Goal: Task Accomplishment & Management: Manage account settings

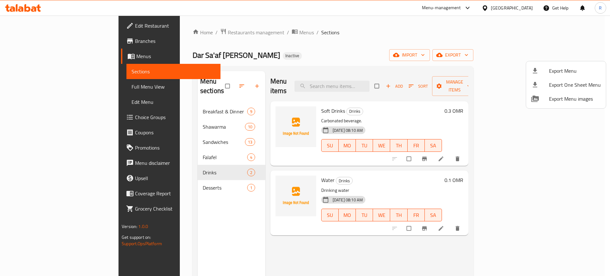
click at [518, 8] on div at bounding box center [305, 138] width 610 height 276
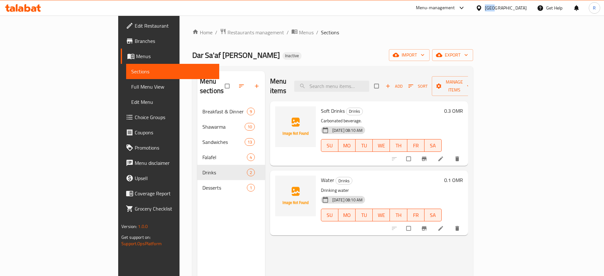
click at [518, 8] on div "Oman" at bounding box center [506, 7] width 42 height 7
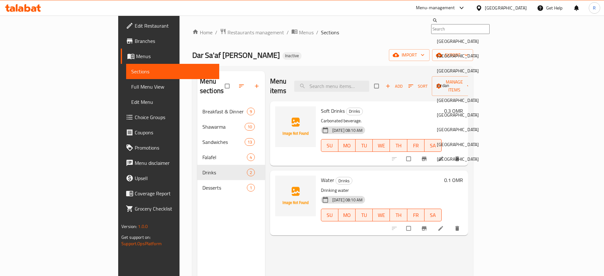
click at [448, 63] on div "[GEOGRAPHIC_DATA]" at bounding box center [478, 56] width 95 height 15
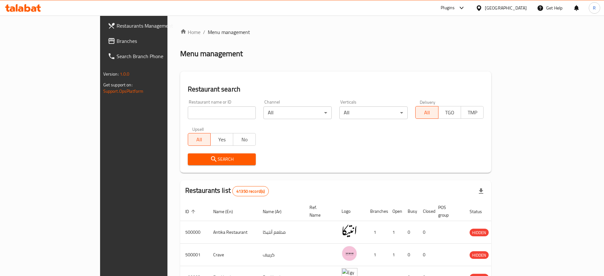
click at [383, 49] on div "Menu management" at bounding box center [335, 54] width 311 height 10
click at [117, 40] on span "Branches" at bounding box center [156, 41] width 79 height 8
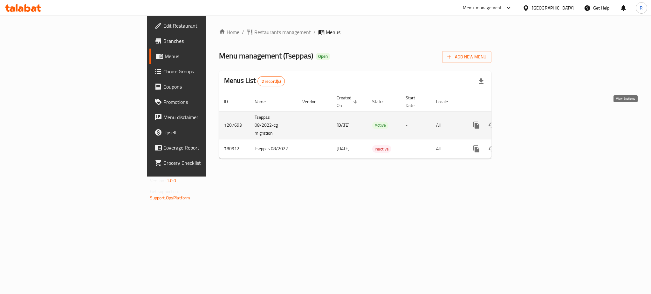
click at [530, 119] on link "enhanced table" at bounding box center [521, 125] width 15 height 15
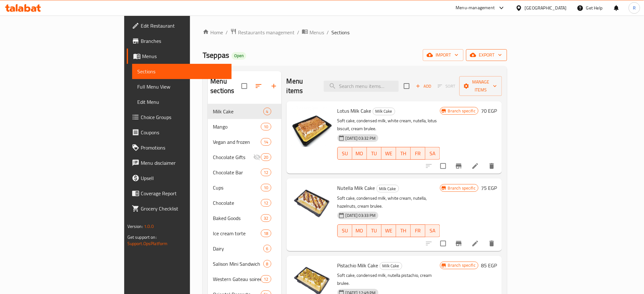
click at [502, 59] on span "export" at bounding box center [486, 55] width 31 height 8
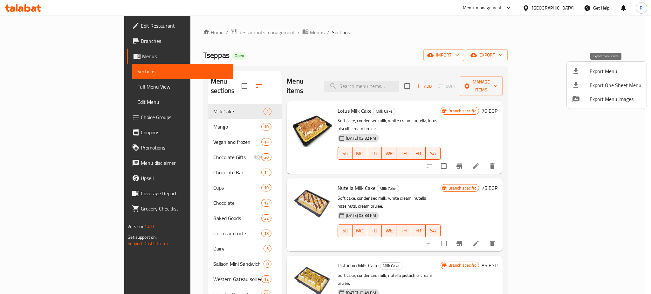
click at [602, 69] on span "Export Menu" at bounding box center [615, 71] width 52 height 8
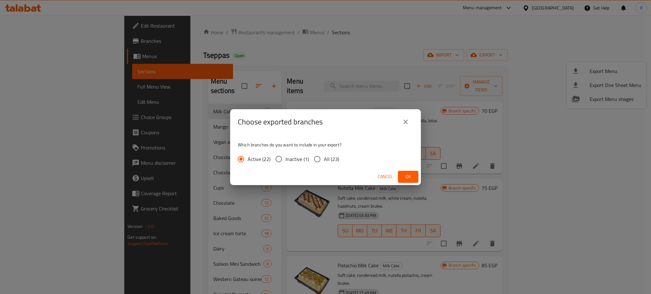
click at [316, 161] on input "All (23)" at bounding box center [316, 159] width 13 height 13
radio input "true"
click at [408, 174] on span "Ok" at bounding box center [408, 177] width 10 height 8
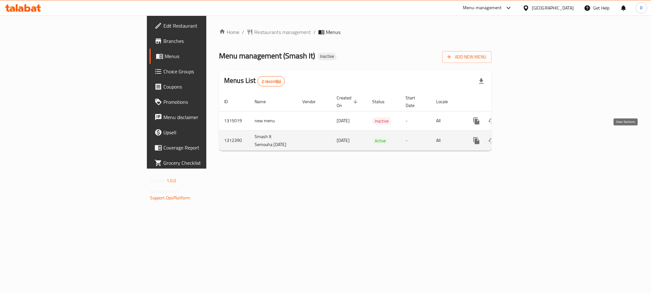
click at [530, 139] on link "enhanced table" at bounding box center [521, 140] width 15 height 15
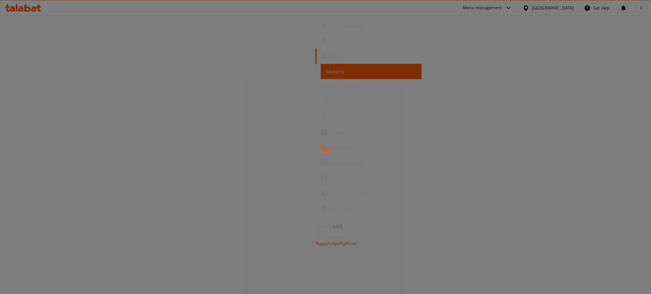
click at [623, 63] on div at bounding box center [325, 147] width 651 height 294
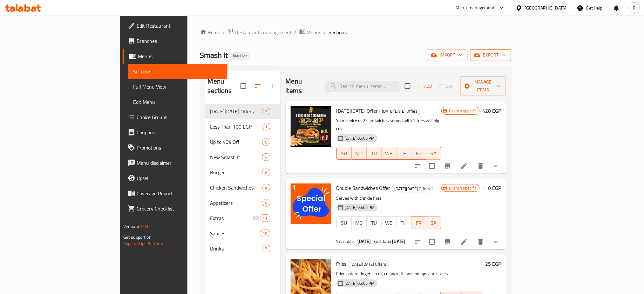
click at [511, 50] on button "export" at bounding box center [490, 55] width 41 height 12
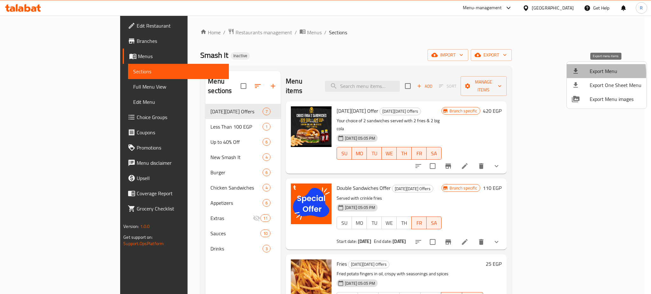
click at [583, 74] on div at bounding box center [581, 71] width 18 height 8
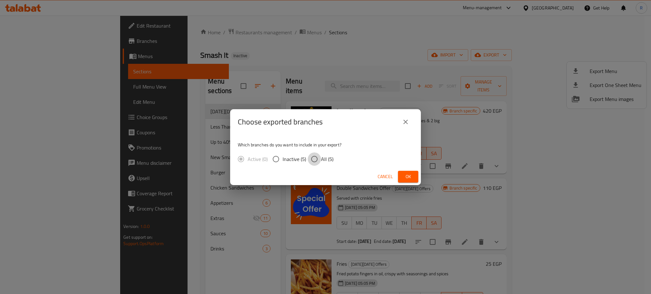
click at [311, 162] on input "All (5)" at bounding box center [314, 159] width 13 height 13
radio input "true"
click at [405, 175] on span "Ok" at bounding box center [408, 177] width 10 height 8
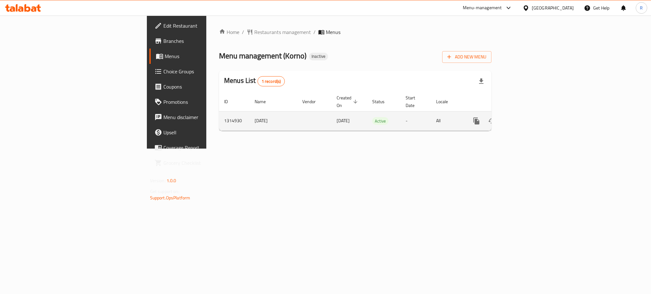
click at [526, 117] on icon "enhanced table" at bounding box center [522, 121] width 8 height 8
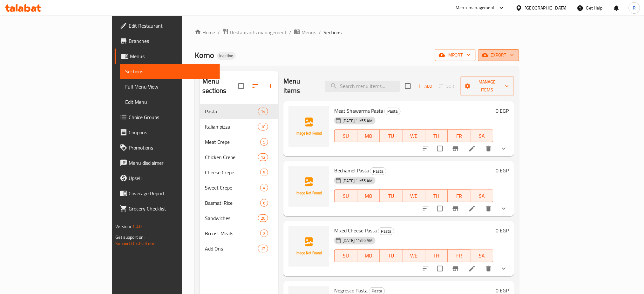
click at [514, 53] on span "export" at bounding box center [498, 55] width 31 height 8
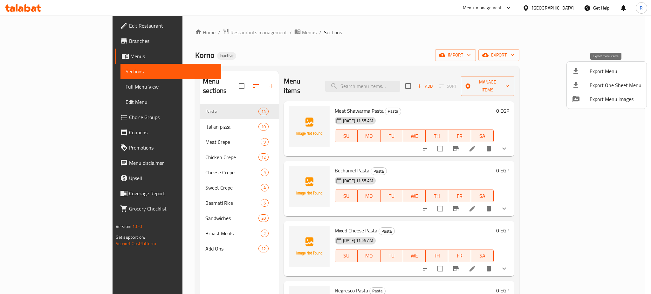
click at [598, 67] on span "Export Menu" at bounding box center [615, 71] width 52 height 8
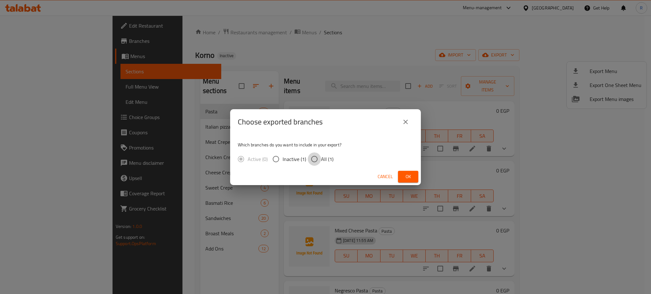
click at [316, 160] on input "All (1)" at bounding box center [314, 159] width 13 height 13
radio input "true"
click at [405, 174] on span "Ok" at bounding box center [408, 177] width 10 height 8
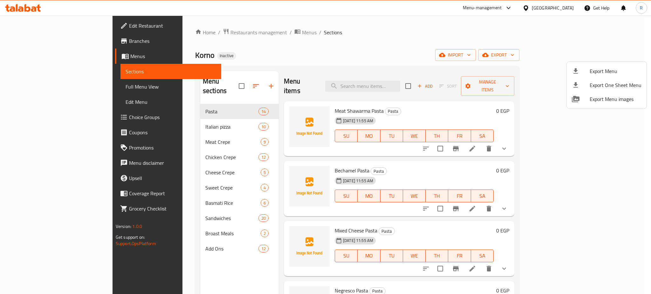
click at [152, 206] on div at bounding box center [325, 147] width 651 height 294
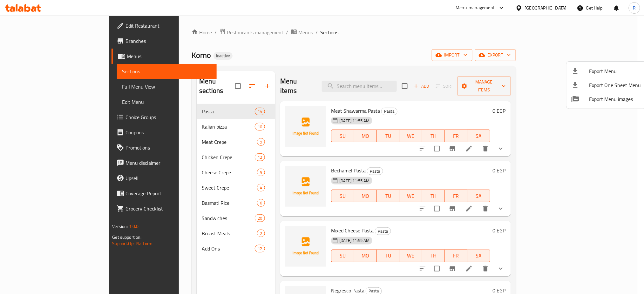
click at [202, 215] on span "Sandwiches" at bounding box center [228, 219] width 53 height 8
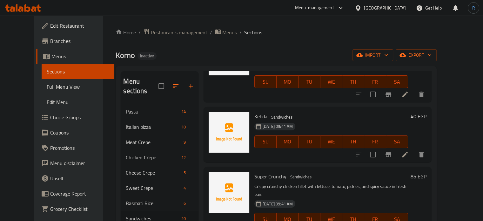
scroll to position [381, 0]
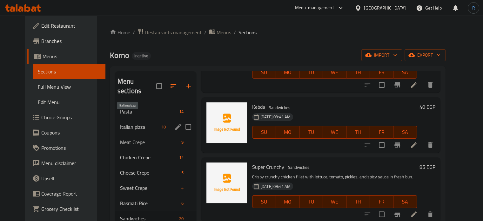
click at [121, 123] on span "Italian pizza" at bounding box center [139, 127] width 39 height 8
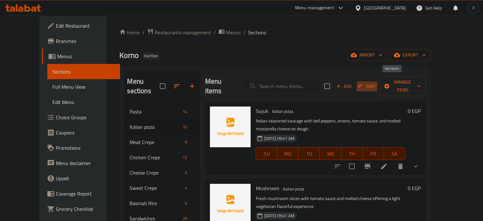
click at [376, 83] on span "Sort" at bounding box center [366, 86] width 17 height 7
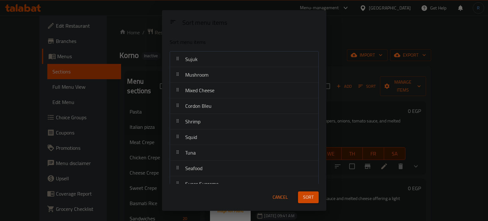
click at [361, 51] on div "Sort menu items Sort menu items Sujuk Mushroom Mixed Cheese Cordon Bleu Shrimp …" at bounding box center [244, 110] width 488 height 221
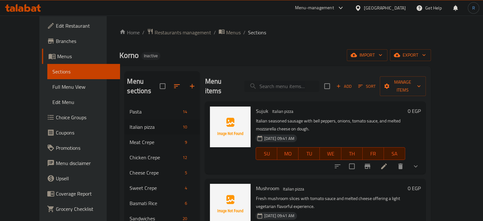
click at [290, 82] on input "search" at bounding box center [281, 86] width 75 height 11
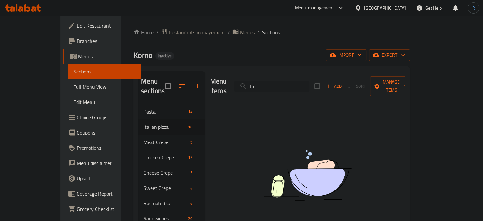
type input "م"
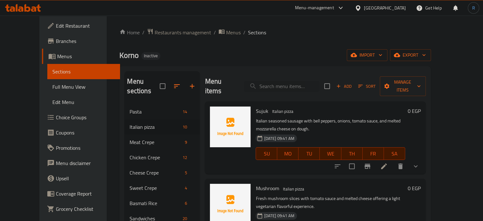
drag, startPoint x: 292, startPoint y: 29, endPoint x: 285, endPoint y: 29, distance: 7.0
click at [292, 29] on ol "Home / Restaurants management / Menus / Sections" at bounding box center [274, 32] width 311 height 8
click at [383, 54] on span "import" at bounding box center [367, 55] width 31 height 8
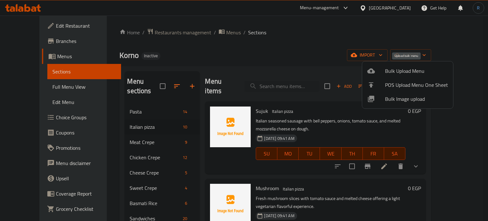
click at [393, 71] on span "Bulk Upload Menu" at bounding box center [416, 71] width 63 height 8
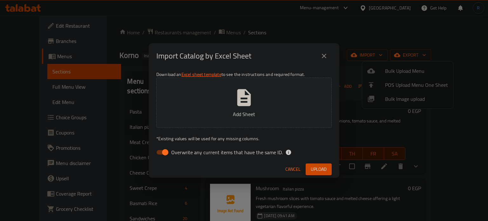
click at [223, 154] on span "Overwrite any current items that have the same ID." at bounding box center [227, 152] width 112 height 8
click at [183, 154] on input "Overwrite any current items that have the same ID." at bounding box center [165, 152] width 36 height 12
checkbox input "false"
click at [242, 102] on icon "button" at bounding box center [244, 97] width 20 height 20
click at [309, 172] on button "Upload" at bounding box center [319, 169] width 26 height 12
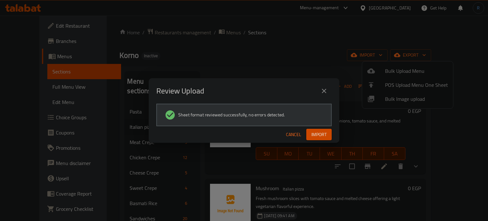
click at [316, 138] on button "Import" at bounding box center [318, 135] width 25 height 12
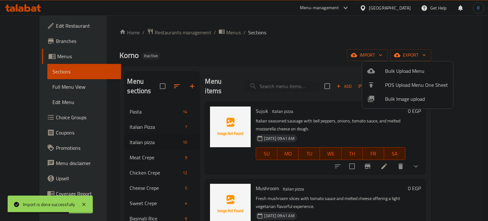
click at [135, 116] on div at bounding box center [244, 110] width 488 height 221
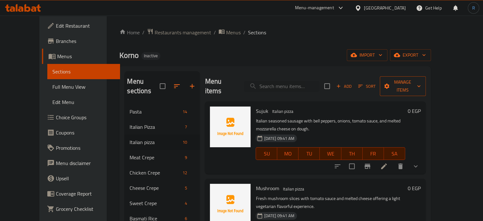
click at [421, 83] on span "Manage items" at bounding box center [403, 86] width 36 height 16
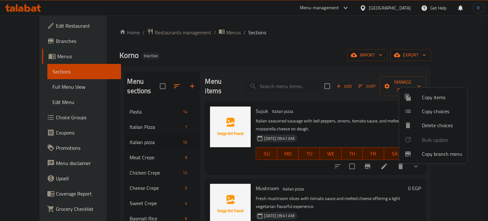
click at [427, 97] on span "Copy items" at bounding box center [442, 97] width 40 height 8
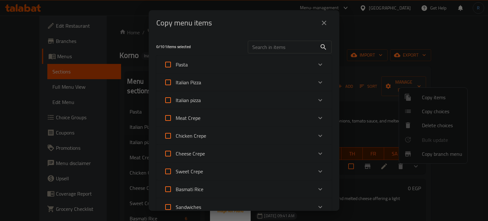
click at [168, 82] on input "Italian Pizza" at bounding box center [167, 82] width 15 height 15
checkbox input "true"
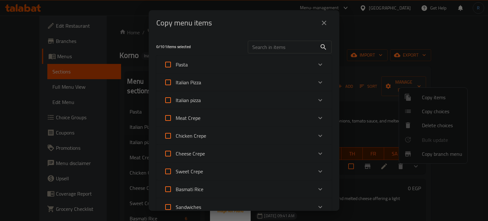
checkbox input "true"
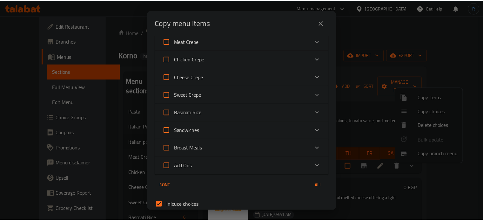
scroll to position [132, 0]
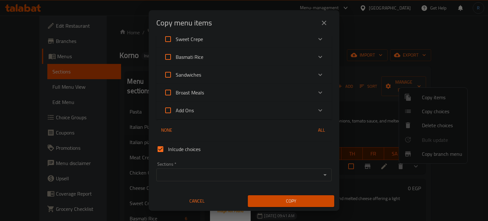
click at [205, 180] on div "Sections *" at bounding box center [243, 174] width 175 height 13
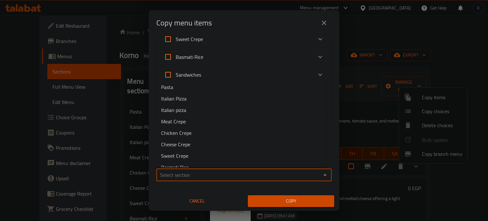
click at [249, 175] on input "Sections   *" at bounding box center [238, 174] width 161 height 9
click at [189, 110] on li "Italian pizza" at bounding box center [241, 109] width 171 height 11
type input "Italian pizza"
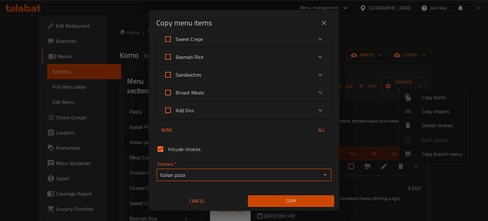
click at [271, 204] on span "Copy" at bounding box center [291, 201] width 76 height 8
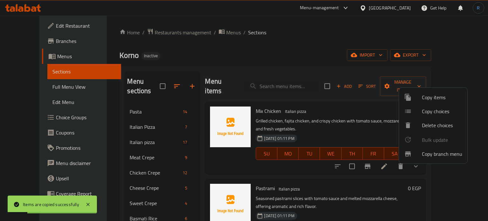
click at [153, 119] on div at bounding box center [244, 110] width 488 height 221
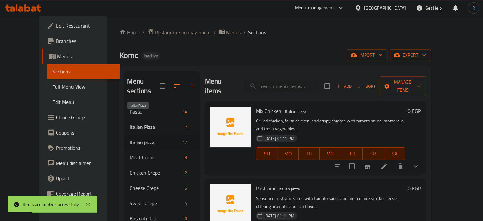
click at [139, 123] on span "Italian Pizza" at bounding box center [156, 127] width 53 height 8
click at [260, 106] on span "Margherita" at bounding box center [268, 111] width 24 height 10
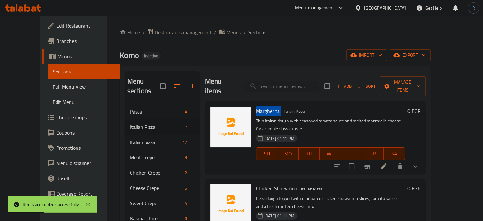
click at [260, 106] on span "Margherita" at bounding box center [268, 111] width 24 height 10
copy h6 "Margherita"
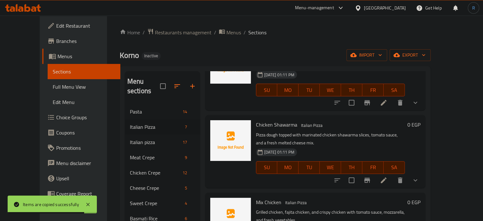
click at [258, 120] on span "Chicken Shawarma" at bounding box center [276, 125] width 41 height 10
copy h6 "Chicken Shawarma"
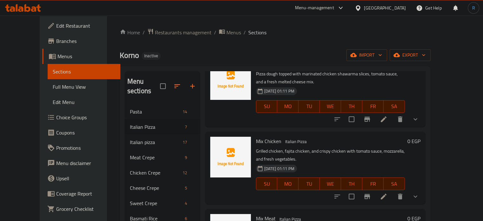
scroll to position [127, 0]
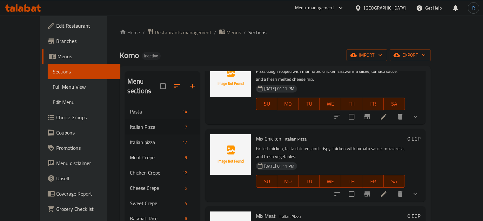
click at [258, 134] on span "Mix Chicken" at bounding box center [268, 139] width 25 height 10
copy h6 "Mix Chicken"
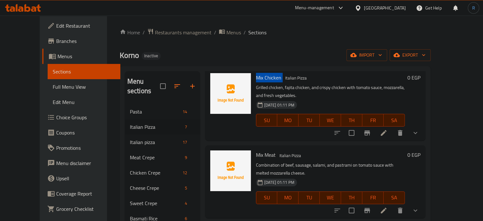
scroll to position [191, 0]
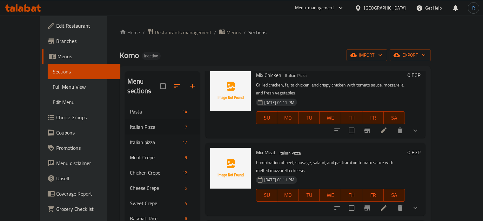
click at [256, 147] on span "Mix Meat" at bounding box center [266, 152] width 20 height 10
copy h6 "Mix Meat"
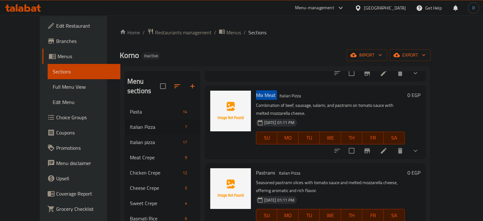
scroll to position [254, 0]
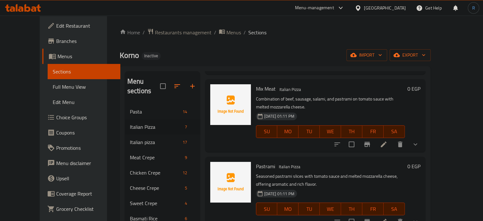
click at [256, 161] on span "Pastrami" at bounding box center [265, 166] width 19 height 10
copy h6 "Pastrami"
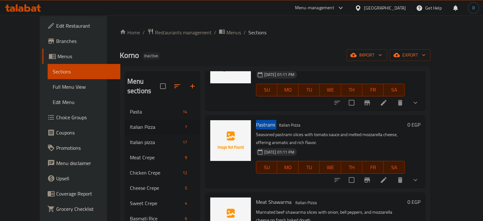
scroll to position [297, 0]
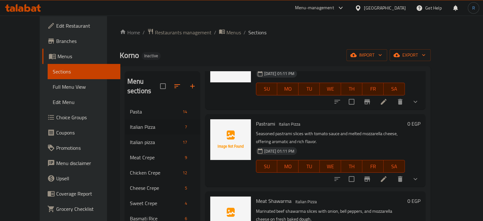
click at [256, 196] on span "Meat Shawarma" at bounding box center [274, 201] width 36 height 10
copy h6 "Meat Shawarma"
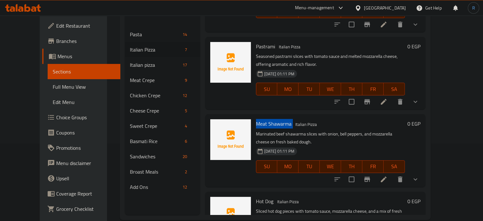
scroll to position [89, 0]
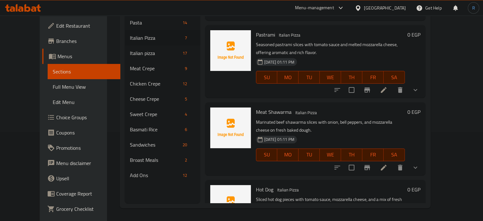
click at [256, 185] on span "Hot Dog" at bounding box center [264, 190] width 17 height 10
copy h6 "Hot Dog"
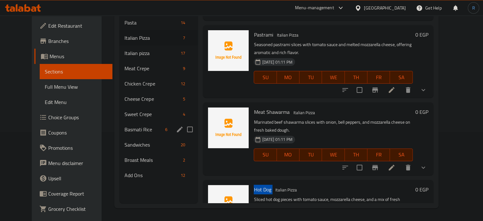
scroll to position [0, 0]
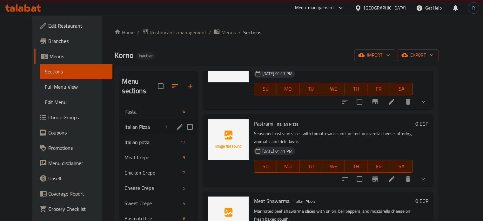
click at [183, 120] on input "Menu sections" at bounding box center [189, 126] width 13 height 13
checkbox input "true"
click at [160, 86] on icon "button" at bounding box center [163, 86] width 6 height 6
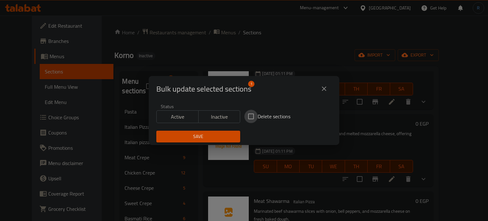
click at [246, 119] on input "Delete sections" at bounding box center [250, 116] width 13 height 13
checkbox input "true"
click at [203, 138] on span "Save" at bounding box center [198, 137] width 74 height 8
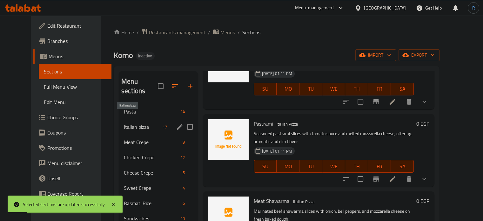
click at [129, 123] on span "Italian pizza" at bounding box center [142, 127] width 36 height 8
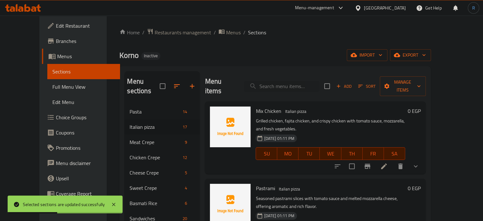
click at [364, 83] on icon "button" at bounding box center [361, 86] width 6 height 6
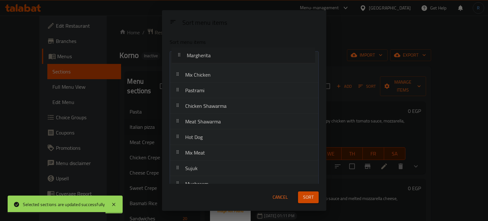
drag, startPoint x: 207, startPoint y: 121, endPoint x: 209, endPoint y: 53, distance: 67.7
click at [209, 53] on nav "Mix Chicken Pastrami Chicken Shawarma Meat Shawarma Margherita Hot Dog Mix Meat…" at bounding box center [244, 183] width 149 height 265
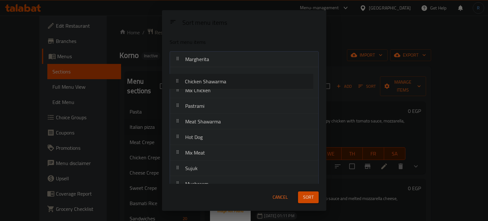
drag, startPoint x: 208, startPoint y: 107, endPoint x: 208, endPoint y: 75, distance: 31.5
click at [208, 75] on nav "Margherita Mix Chicken Pastrami Chicken Shawarma Meat Shawarma Hot Dog Mix Meat…" at bounding box center [244, 183] width 149 height 265
drag, startPoint x: 202, startPoint y: 153, endPoint x: 205, endPoint y: 105, distance: 48.7
click at [205, 105] on nav "Margherita Chicken Shawarma Mix Chicken Pastrami Meat Shawarma Hot Dog Mix Meat…" at bounding box center [244, 183] width 149 height 265
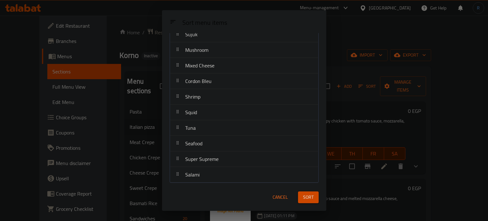
scroll to position [102, 0]
click at [221, 200] on div "Cancel Sort" at bounding box center [244, 196] width 157 height 19
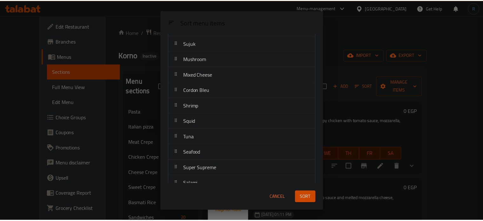
scroll to position [134, 0]
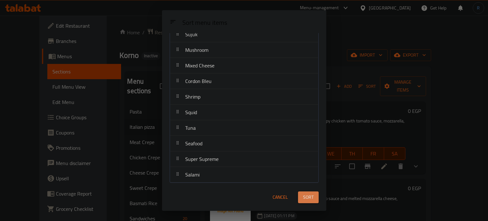
click at [304, 202] on button "Sort" at bounding box center [308, 197] width 21 height 12
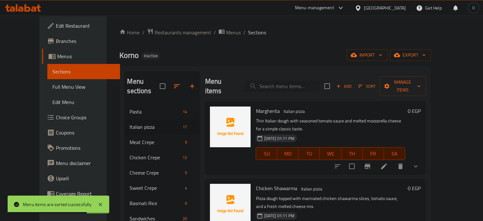
click at [300, 82] on input "search" at bounding box center [281, 86] width 75 height 11
paste input "mushroom Pasta"
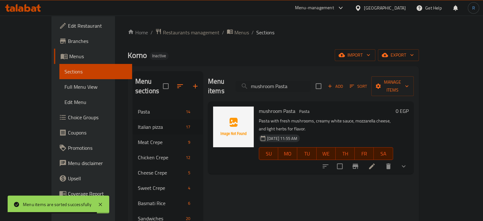
type input "mushroom Pasta"
click at [381, 160] on li at bounding box center [372, 165] width 18 height 11
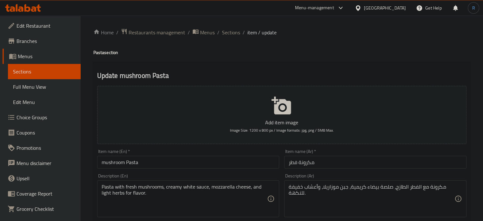
click at [294, 164] on input "مكرونة فطر" at bounding box center [375, 162] width 182 height 13
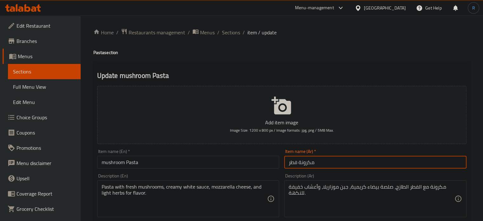
click at [294, 164] on input "مكرونة فطر" at bounding box center [375, 162] width 182 height 13
type input "مكرونة مشروم"
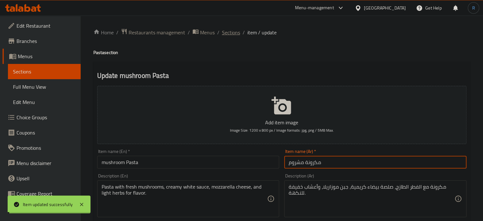
click at [234, 33] on span "Sections" at bounding box center [231, 33] width 18 height 8
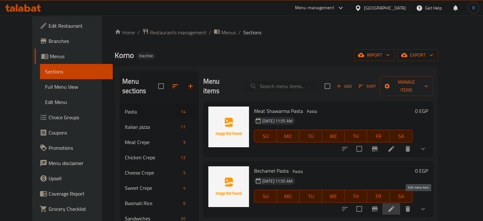
click at [395, 205] on icon at bounding box center [392, 209] width 8 height 8
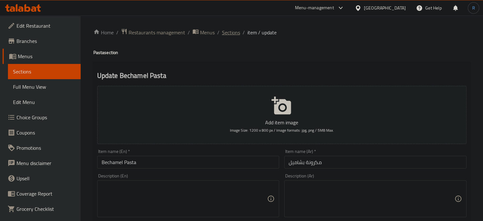
click at [231, 34] on span "Sections" at bounding box center [231, 33] width 18 height 8
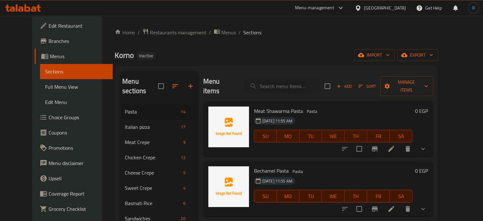
click at [255, 54] on div "Korno Inactive import export" at bounding box center [277, 55] width 324 height 12
click at [295, 82] on input "search" at bounding box center [282, 86] width 75 height 11
paste input "[PERSON_NAME] Pasta"
type input "[PERSON_NAME] Pasta"
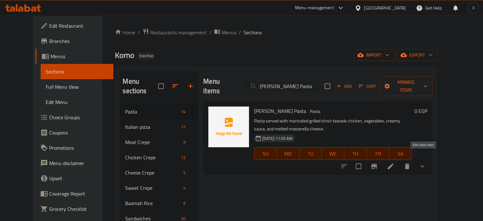
click at [395, 162] on icon at bounding box center [391, 166] width 8 height 8
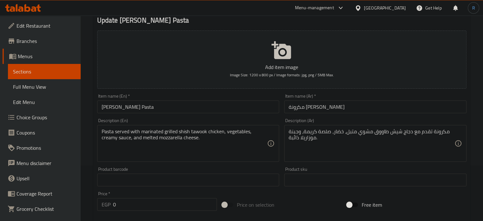
scroll to position [64, 0]
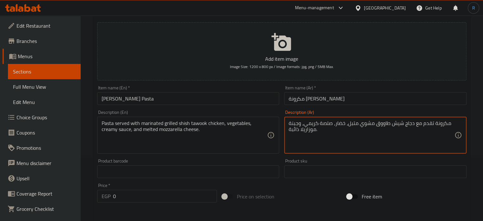
type textarea "مكرونة تقدم مع دجاج شيش طاووق مشوي متبل، خضار، صلصة كريمي، وجبنة موزاريلا ذائبة."
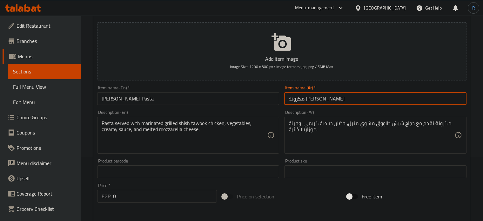
click at [362, 101] on input "مكرونة [PERSON_NAME]" at bounding box center [375, 98] width 182 height 13
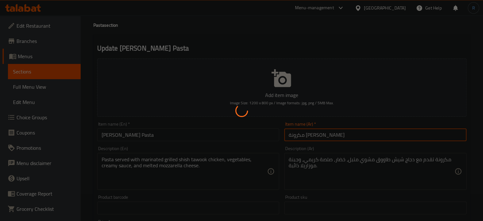
scroll to position [0, 0]
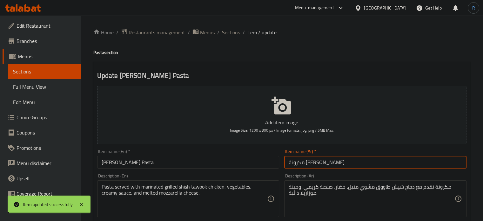
click at [232, 34] on span "Sections" at bounding box center [231, 33] width 18 height 8
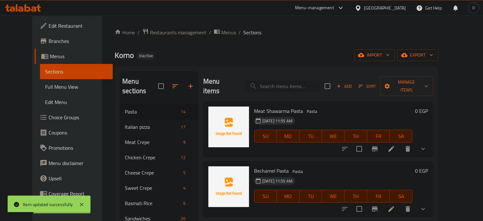
click at [286, 82] on input "search" at bounding box center [282, 86] width 75 height 11
paste input "Pastrami Pasta"
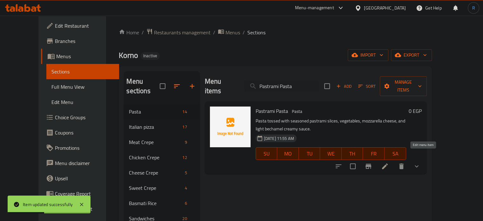
type input "Pastrami Pasta"
click at [389, 162] on icon at bounding box center [385, 166] width 8 height 8
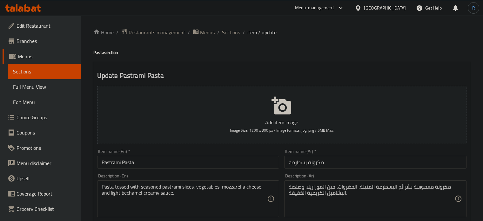
scroll to position [32, 0]
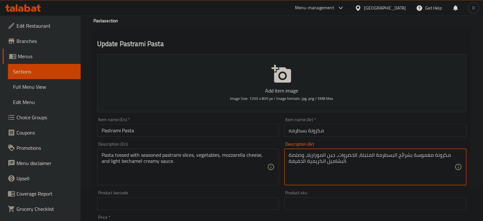
click at [307, 163] on textarea "مكرونة مغموسة بشرائح البسطرمة المتبلة، الخضروات، جبن الموزاريلا، وصلصة البشاميل…" at bounding box center [372, 167] width 166 height 30
type textarea "مكرونة مغموسة بشرائح البسطرمة المتبلة، الخضروات، جبن الموزاريلا، وصلصة البشاميل…"
click at [341, 125] on input "مكرونة بسطرمه" at bounding box center [375, 130] width 182 height 13
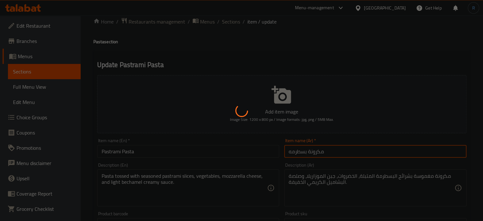
scroll to position [0, 0]
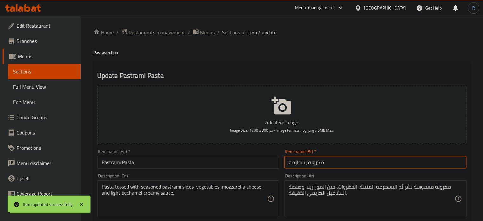
drag, startPoint x: 228, startPoint y: 33, endPoint x: 255, endPoint y: 2, distance: 41.4
click at [228, 33] on span "Sections" at bounding box center [231, 33] width 18 height 8
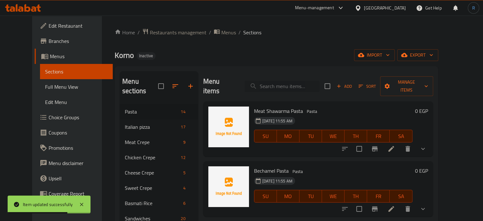
click at [296, 84] on input "search" at bounding box center [282, 86] width 75 height 11
paste input "Mixed Chicken Pasta"
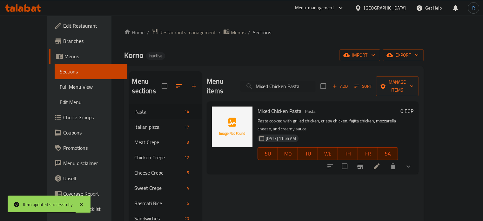
type input "Mixed Chicken Pasta"
click at [381, 162] on icon at bounding box center [377, 166] width 8 height 8
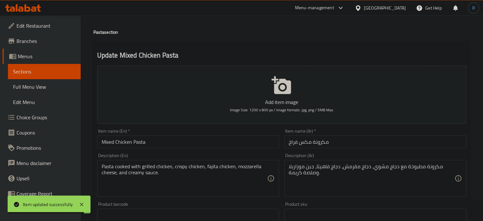
scroll to position [32, 0]
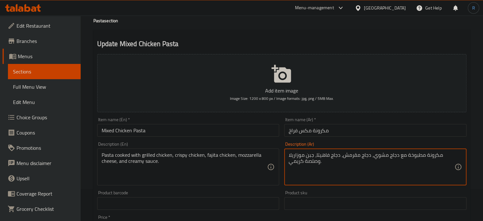
type textarea "مكرونة مطبوخة مع دجاج مشوي، دجاج مقرمش، دجاج فاهيتا، جبن موزاريلا وصلصة كريمي."
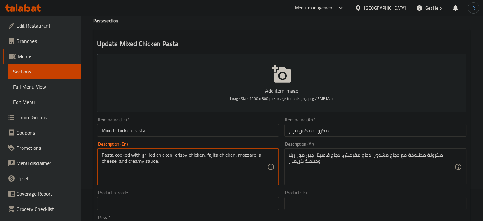
click at [140, 164] on textarea "Pasta cooked with grilled chicken, crispy chicken, fajita chicken, mozzarella c…" at bounding box center [185, 167] width 166 height 30
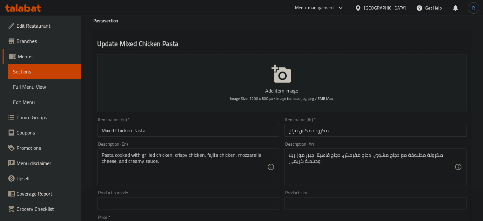
click at [236, 132] on input "Mixed Chicken Pasta" at bounding box center [188, 130] width 182 height 13
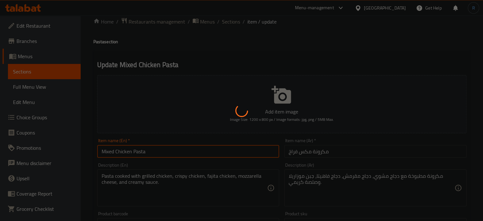
scroll to position [0, 0]
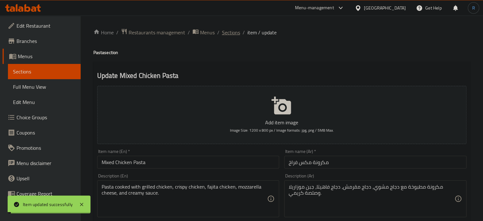
click at [234, 34] on span "Sections" at bounding box center [231, 33] width 18 height 8
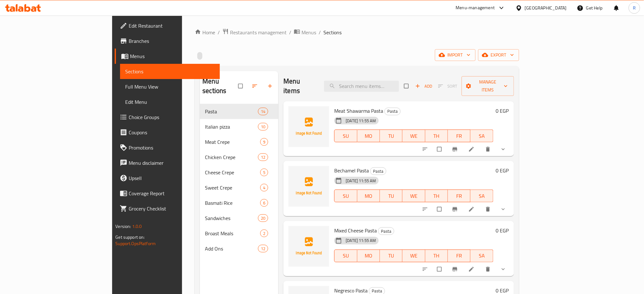
click at [125, 87] on span "Full Menu View" at bounding box center [170, 87] width 90 height 8
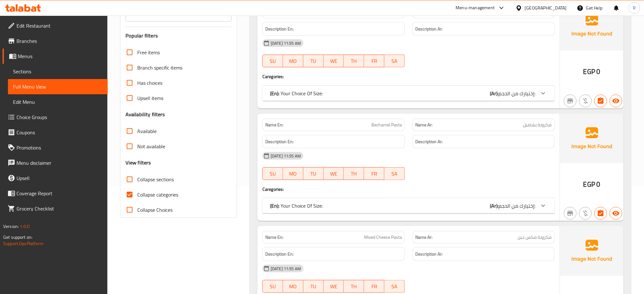
scroll to position [127, 0]
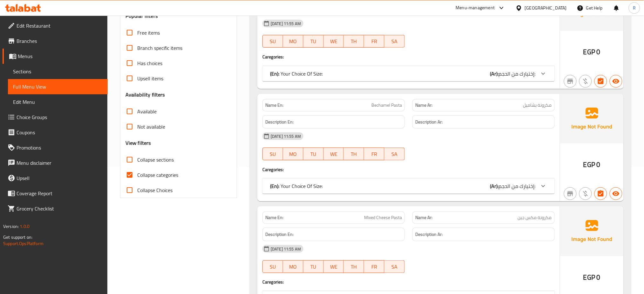
click at [131, 160] on input "Collapse sections" at bounding box center [129, 159] width 15 height 15
checkbox input "true"
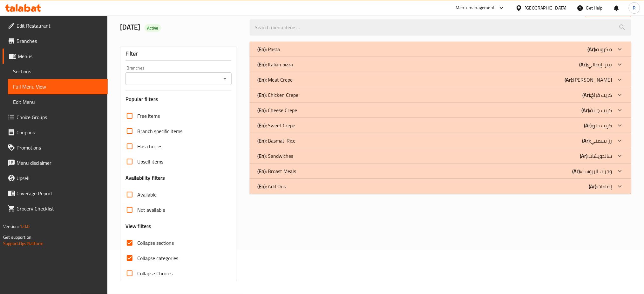
scroll to position [44, 0]
click at [289, 65] on p "(En): Italian pizza" at bounding box center [275, 65] width 36 height 8
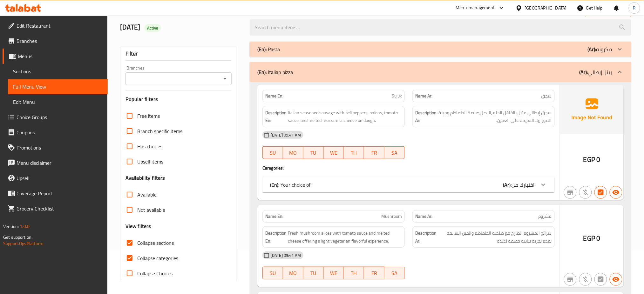
click at [285, 45] on div "(En): Pasta (Ar): مكرونه" at bounding box center [434, 49] width 355 height 8
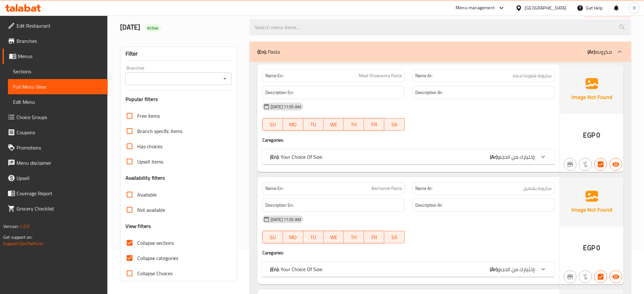
scroll to position [129, 0]
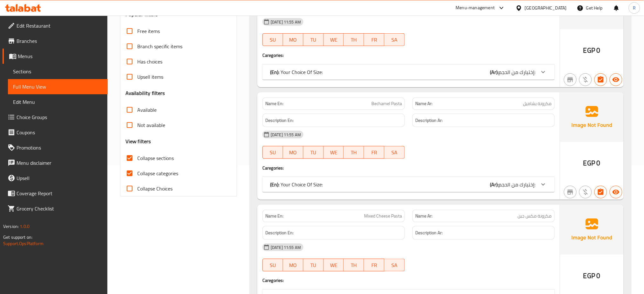
click at [131, 175] on input "Collapse categories" at bounding box center [129, 173] width 15 height 15
checkbox input "false"
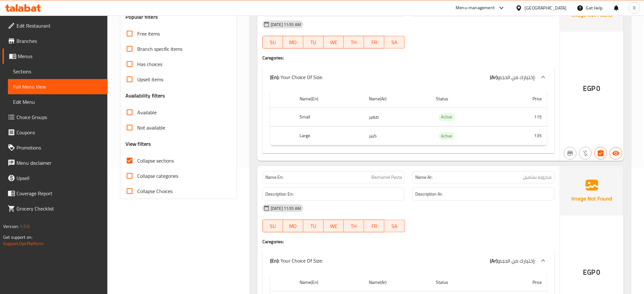
scroll to position [42, 0]
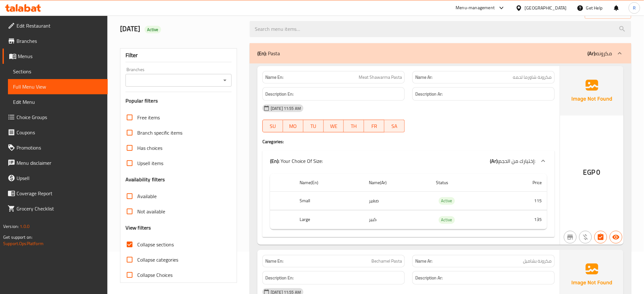
click at [161, 30] on span "Active" at bounding box center [153, 30] width 17 height 6
copy span "Active"
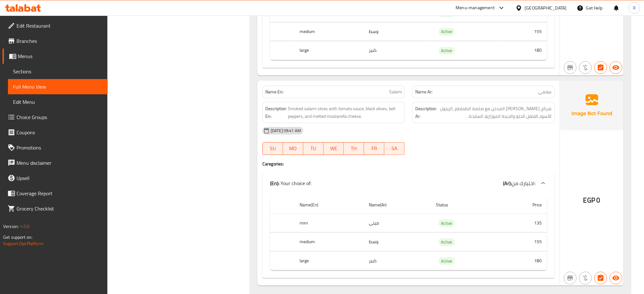
scroll to position [4599, 0]
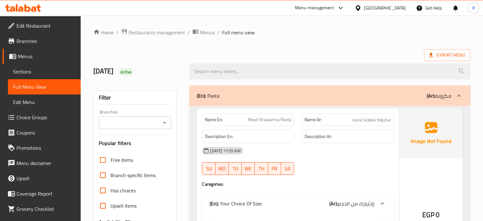
click at [281, 34] on ol "Home / Restaurants management / Menus / Full menu view" at bounding box center [281, 32] width 377 height 8
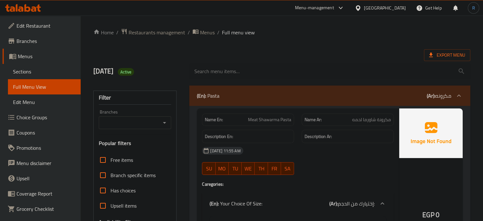
drag, startPoint x: 262, startPoint y: 63, endPoint x: 219, endPoint y: 82, distance: 47.1
click at [262, 63] on input "search" at bounding box center [329, 71] width 281 height 16
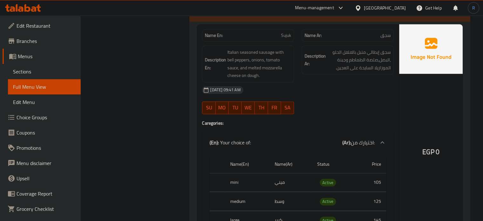
scroll to position [2828, 0]
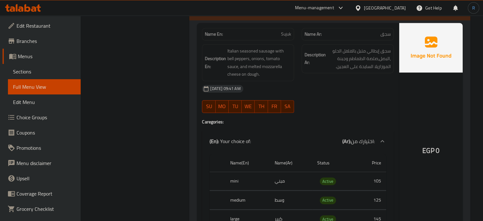
drag, startPoint x: 321, startPoint y: 80, endPoint x: 313, endPoint y: 65, distance: 17.6
click at [321, 81] on div "[DATE] 09:41 AM" at bounding box center [298, 88] width 200 height 15
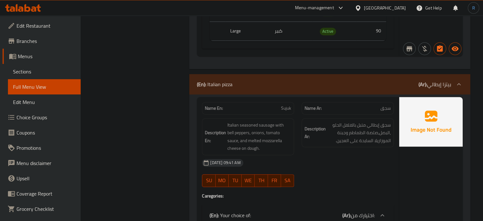
scroll to position [2765, 0]
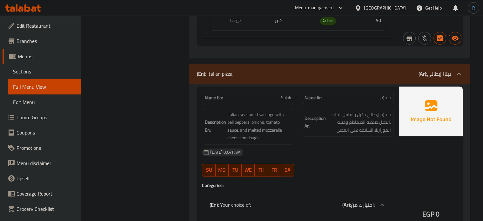
drag, startPoint x: 427, startPoint y: 159, endPoint x: 417, endPoint y: 147, distance: 15.3
click at [427, 159] on div "EGP 0" at bounding box center [431, 196] width 64 height 221
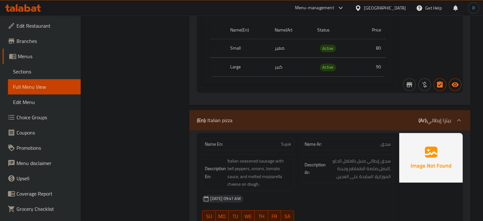
scroll to position [2733, 0]
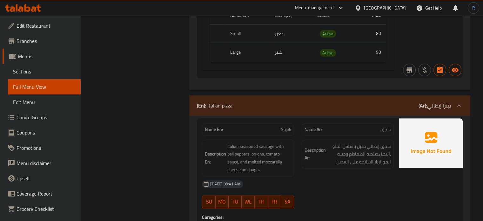
drag, startPoint x: 226, startPoint y: 87, endPoint x: 174, endPoint y: 47, distance: 65.7
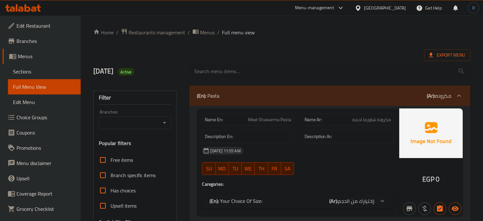
drag, startPoint x: 248, startPoint y: 98, endPoint x: 230, endPoint y: 58, distance: 43.8
click at [248, 98] on div "(En): Pasta (Ar): مكرونه" at bounding box center [324, 96] width 255 height 8
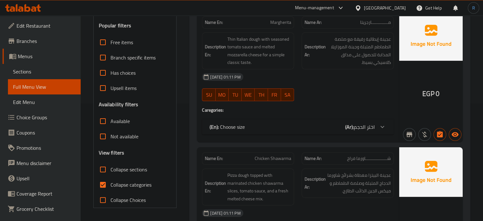
scroll to position [127, 0]
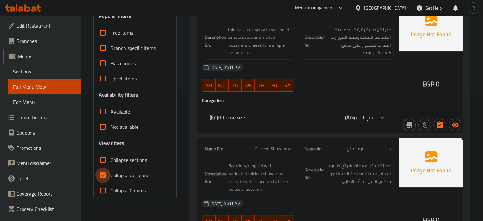
click at [101, 174] on input "Collapse categories" at bounding box center [102, 174] width 15 height 15
checkbox input "false"
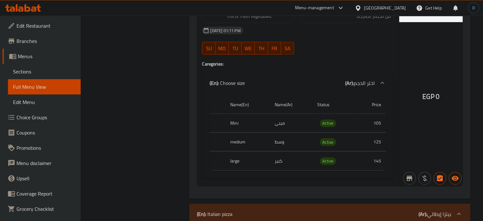
scroll to position [1525, 0]
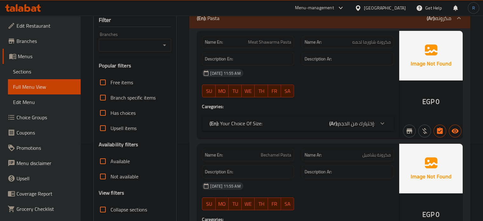
scroll to position [95, 0]
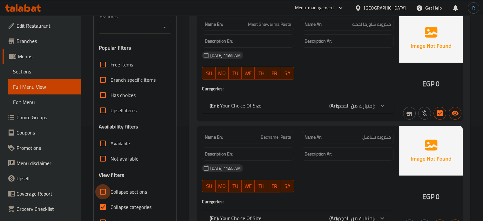
click at [102, 192] on input "Collapse sections" at bounding box center [102, 191] width 15 height 15
checkbox input "true"
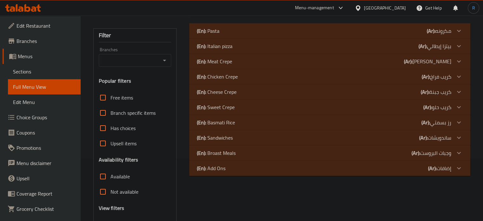
scroll to position [0, 0]
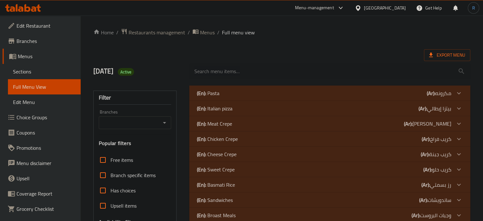
click at [240, 110] on div "(En): Italian pizza (Ar): بيتزا إيطالي" at bounding box center [324, 109] width 255 height 8
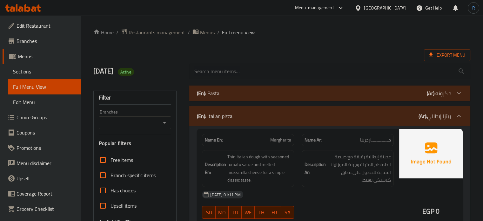
click at [224, 94] on div "(En): Pasta (Ar): مكرونه" at bounding box center [324, 93] width 255 height 8
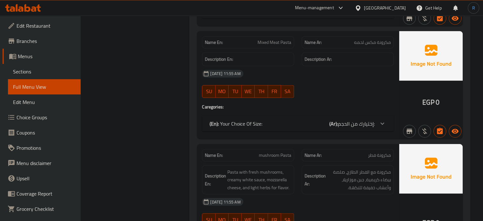
scroll to position [1557, 0]
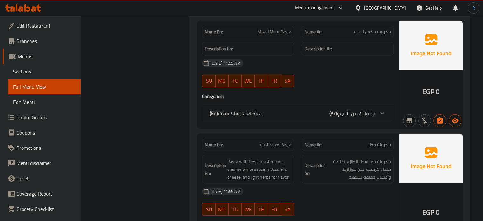
click at [281, 141] on span "mushroom Pasta" at bounding box center [275, 144] width 32 height 7
copy span "mushroom Pasta"
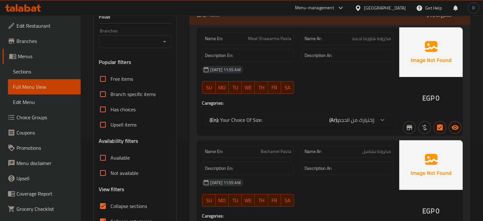
scroll to position [95, 0]
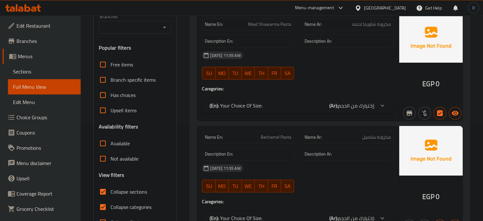
click at [274, 135] on span "Bechamel Pasta" at bounding box center [276, 137] width 31 height 7
copy span "Bechamel Pasta"
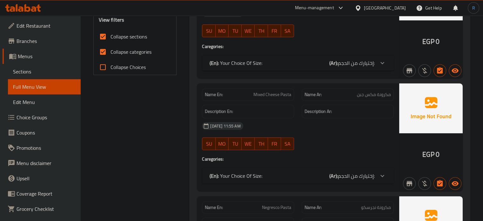
scroll to position [254, 0]
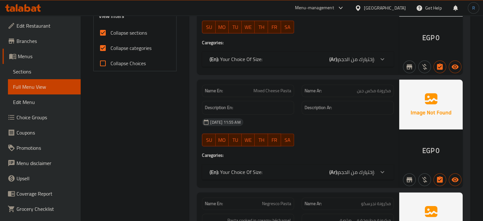
click at [298, 136] on div "SU MO TU WE TH FR SA" at bounding box center [248, 140] width 100 height 20
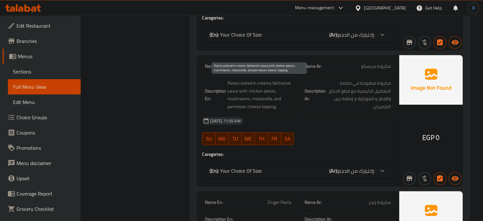
scroll to position [407, 0]
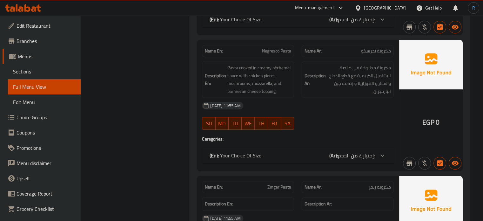
click at [318, 113] on div "29-09-2025 11:55 AM SU MO TU WE TH FR SA" at bounding box center [298, 116] width 200 height 36
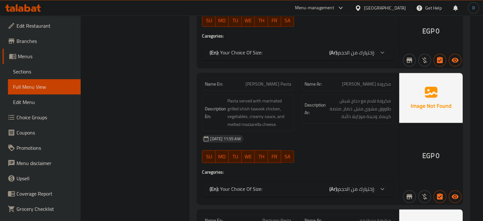
click at [291, 82] on span "[PERSON_NAME] Pasta" at bounding box center [269, 84] width 46 height 7
copy span "[PERSON_NAME] Pasta"
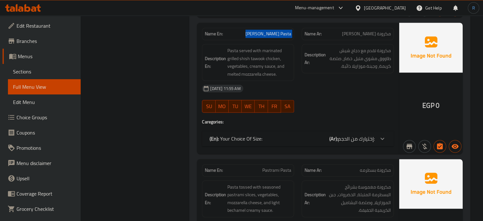
scroll to position [943, 0]
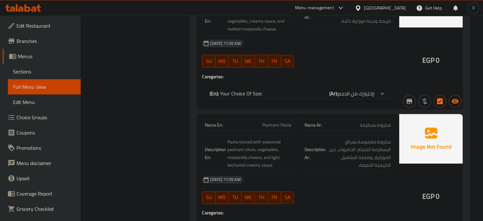
click at [310, 153] on strong "Description Ar:" at bounding box center [315, 154] width 21 height 16
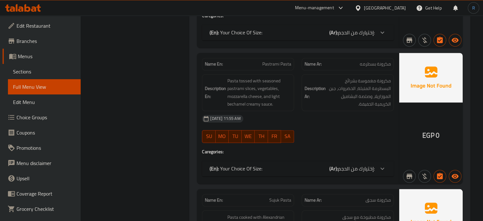
scroll to position [1007, 0]
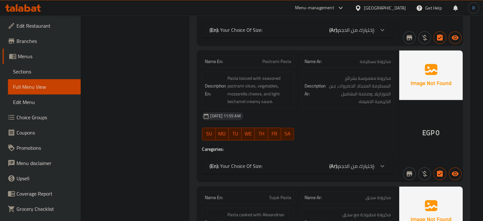
click at [284, 58] on span "Pastrami Pasta" at bounding box center [276, 61] width 29 height 7
click at [285, 59] on span "Pastrami Pasta" at bounding box center [276, 61] width 29 height 7
click at [284, 59] on span "Pastrami Pasta" at bounding box center [276, 61] width 29 height 7
copy span "Pastrami Pasta"
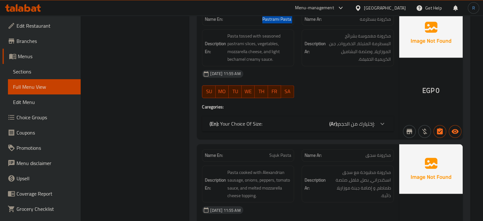
scroll to position [1070, 0]
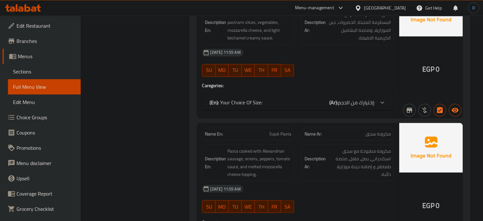
click at [204, 128] on div "Name En: Sujuk Pasta" at bounding box center [248, 134] width 92 height 12
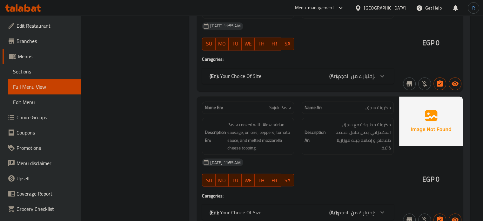
scroll to position [1134, 0]
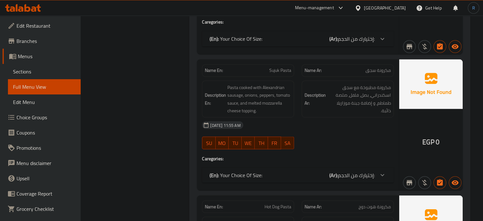
click at [304, 121] on div "[DATE] 11:55 AM" at bounding box center [298, 124] width 200 height 15
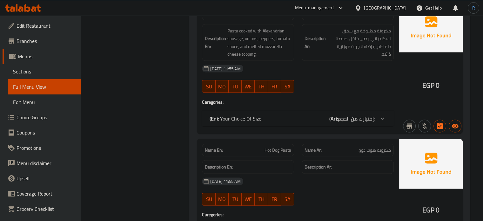
scroll to position [1197, 0]
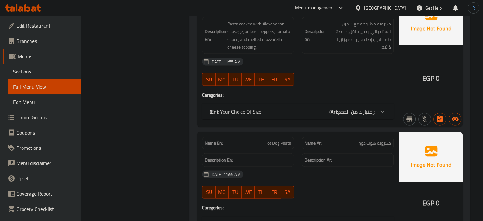
click at [287, 142] on span "Hot Dog Pasta" at bounding box center [278, 143] width 27 height 7
copy span "Hot Dog Pasta"
click at [318, 71] on div "29-09-2025 11:55 AM SU MO TU WE TH FR SA" at bounding box center [298, 72] width 200 height 36
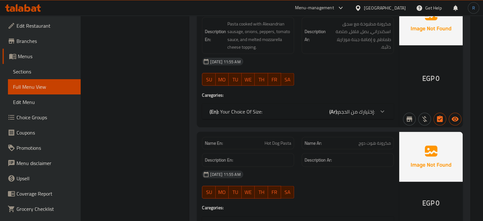
click at [325, 63] on div "[DATE] 11:55 AM" at bounding box center [298, 61] width 200 height 15
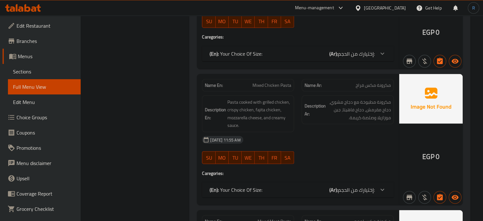
click at [277, 82] on span "Mixed Chicken Pasta" at bounding box center [272, 85] width 39 height 7
copy span "Mixed Chicken Pasta"
click at [281, 147] on div "SU MO TU WE TH FR SA" at bounding box center [248, 157] width 100 height 20
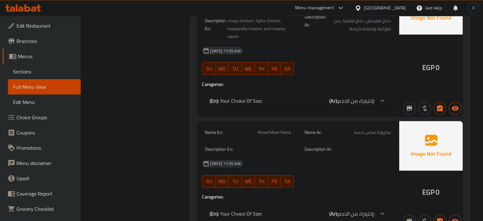
scroll to position [1463, 0]
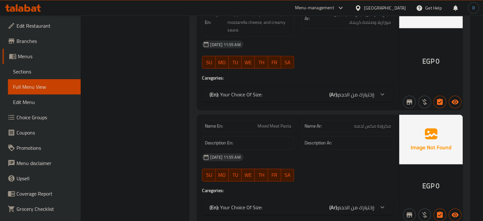
click at [261, 159] on div "29-09-2025 11:55 AM" at bounding box center [298, 157] width 200 height 15
click at [269, 126] on span "Mixed Meat Pasta" at bounding box center [275, 126] width 34 height 7
copy span "Mixed Meat Pasta"
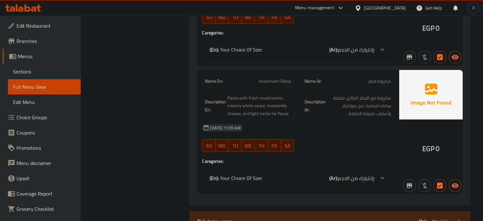
scroll to position [1622, 0]
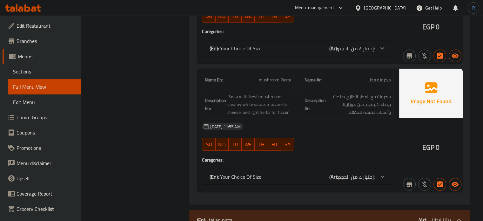
click at [334, 141] on div "29-09-2025 11:55 AM SU MO TU WE TH FR SA" at bounding box center [298, 137] width 200 height 36
click at [267, 78] on span "mushroom Pasta" at bounding box center [275, 80] width 32 height 7
click at [268, 78] on span "mushroom Pasta" at bounding box center [275, 80] width 32 height 7
copy span "mushroom Pasta"
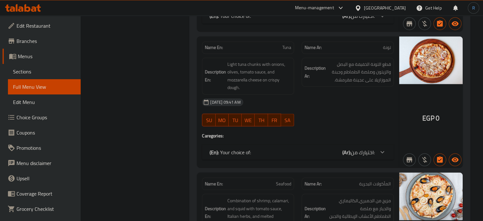
scroll to position [3529, 0]
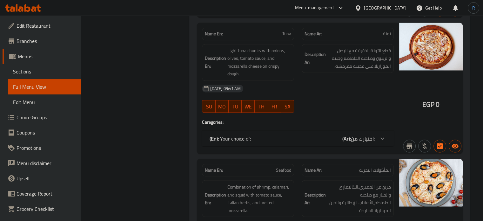
click at [283, 167] on span "Seafood" at bounding box center [283, 170] width 15 height 7
copy span "Seafood"
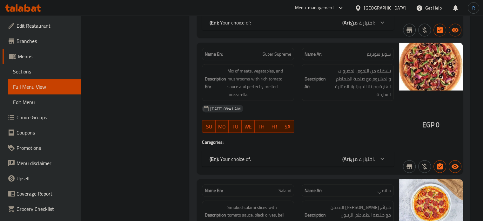
scroll to position [3815, 0]
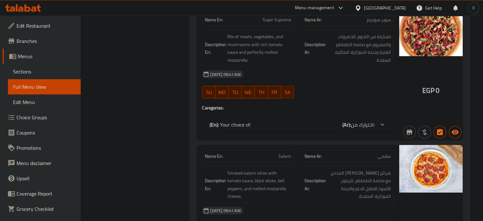
click at [329, 78] on div "29-09-2025 09:41 AM SU MO TU WE TH FR SA" at bounding box center [298, 85] width 200 height 36
click at [296, 67] on div "[DATE] 09:41 AM" at bounding box center [298, 74] width 200 height 15
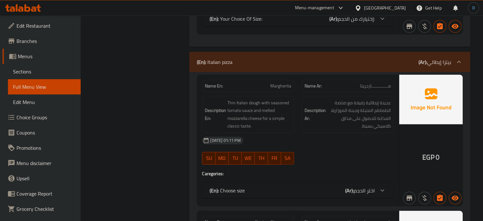
click at [315, 142] on div "[DATE] 01:11 PM" at bounding box center [298, 140] width 200 height 15
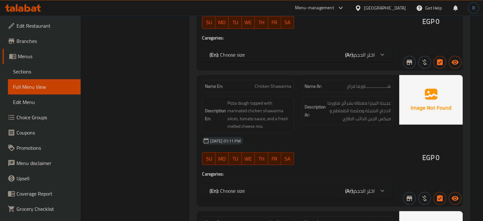
click at [311, 133] on div "[DATE] 01:11 PM" at bounding box center [298, 140] width 200 height 15
click at [286, 83] on span "Mix Meat" at bounding box center [282, 86] width 17 height 7
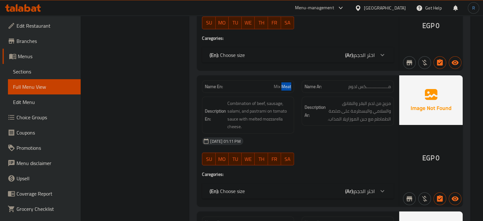
click at [286, 83] on span "Mix Meat" at bounding box center [282, 86] width 17 height 7
copy span "Mix Meat"
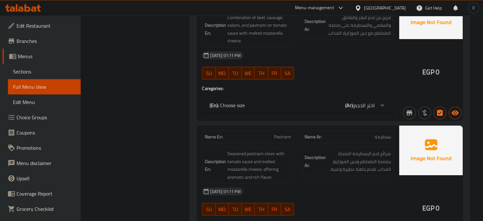
scroll to position [2275, 0]
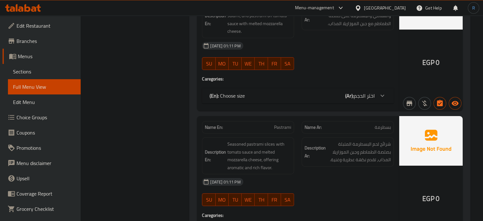
click at [321, 59] on div "29-09-2025 01:11 PM SU MO TU WE TH FR SA" at bounding box center [298, 56] width 200 height 36
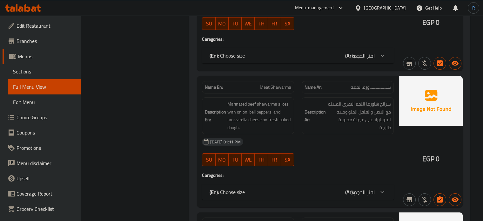
click at [287, 134] on div "[DATE] 01:11 PM" at bounding box center [298, 141] width 200 height 15
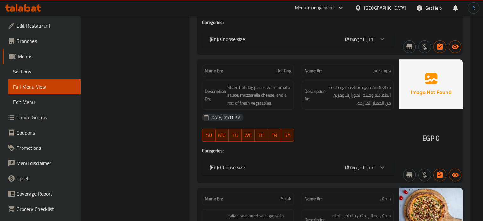
scroll to position [2615, 0]
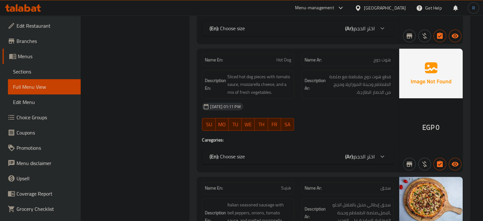
click at [276, 57] on span "Hot Dog" at bounding box center [283, 60] width 15 height 7
click at [331, 114] on div "29-09-2025 01:11 PM SU MO TU WE TH FR SA" at bounding box center [298, 117] width 200 height 36
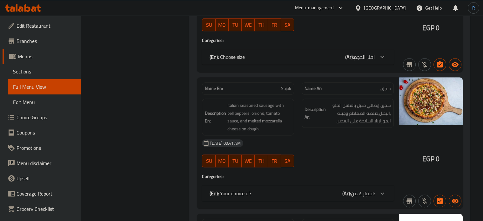
scroll to position [2715, 0]
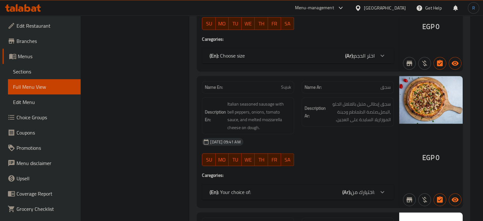
click at [318, 137] on div "[DATE] 09:41 AM" at bounding box center [298, 141] width 200 height 15
click at [357, 138] on div "[DATE] 09:41 AM" at bounding box center [298, 141] width 200 height 15
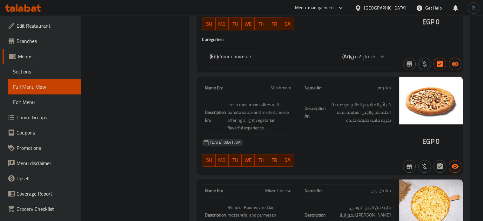
click at [364, 138] on div "[DATE] 09:41 AM" at bounding box center [298, 142] width 200 height 15
click at [305, 148] on div "29-09-2025 09:41 AM SU MO TU WE TH FR SA" at bounding box center [298, 153] width 200 height 36
click at [316, 137] on div "[DATE] 09:41 AM" at bounding box center [298, 142] width 200 height 15
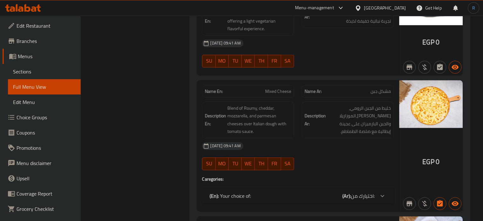
scroll to position [2954, 0]
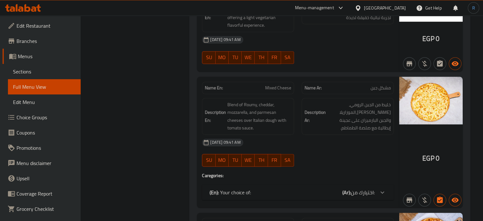
click at [275, 85] on span "Mixed Cheese" at bounding box center [278, 88] width 26 height 7
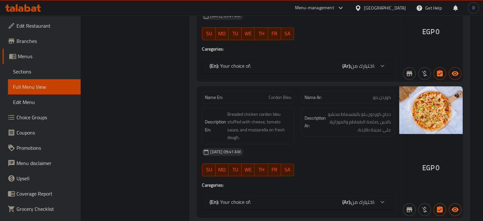
scroll to position [3081, 0]
click at [253, 144] on div "[DATE] 09:41 AM" at bounding box center [298, 151] width 200 height 15
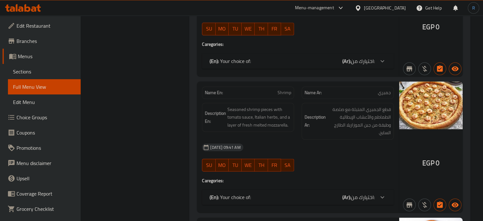
click at [303, 151] on div "29-09-2025 09:41 AM SU MO TU WE TH FR SA" at bounding box center [298, 158] width 200 height 36
click at [338, 146] on div "[DATE] 09:41 AM" at bounding box center [298, 147] width 200 height 15
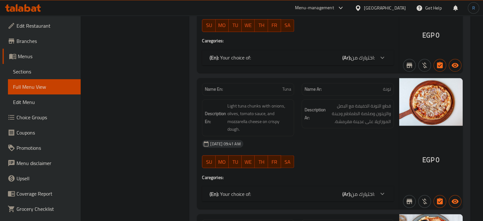
click at [292, 151] on div "SU MO TU WE TH FR SA" at bounding box center [248, 161] width 100 height 20
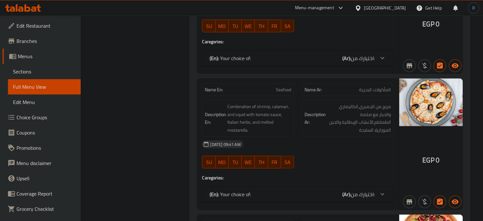
click at [283, 86] on span "Seafood" at bounding box center [283, 89] width 15 height 7
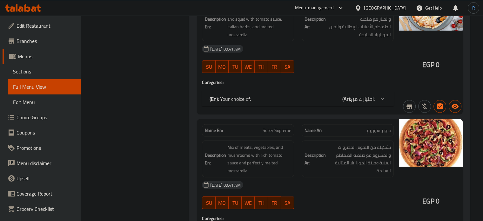
scroll to position [3704, 0]
click at [355, 177] on div "[DATE] 09:41 AM" at bounding box center [298, 184] width 200 height 15
click at [280, 127] on span "Super Supreme" at bounding box center [277, 130] width 29 height 7
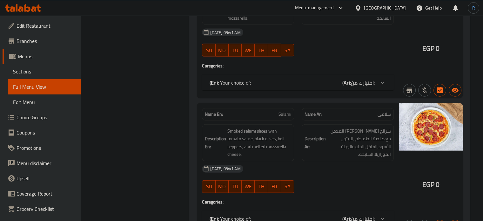
scroll to position [3863, 0]
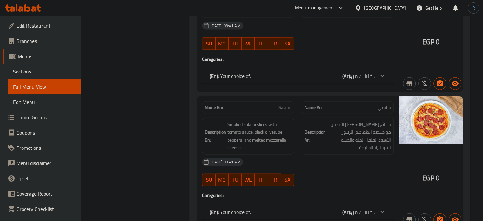
click at [300, 154] on div "[DATE] 09:41 AM" at bounding box center [298, 161] width 200 height 15
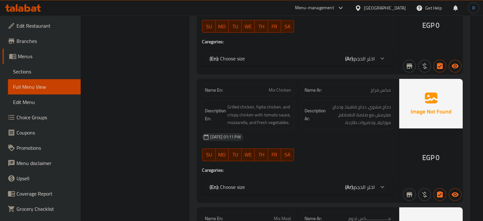
click at [303, 131] on div "[DATE] 01:11 PM" at bounding box center [298, 136] width 200 height 15
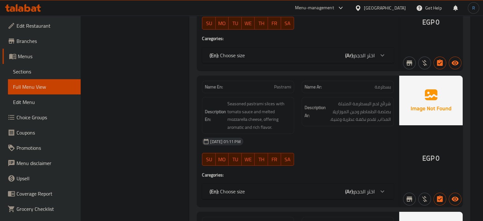
click at [282, 84] on span "Pastrami" at bounding box center [282, 87] width 17 height 7
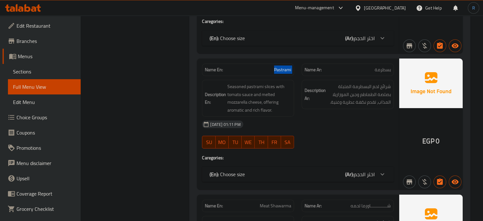
scroll to position [2411, 0]
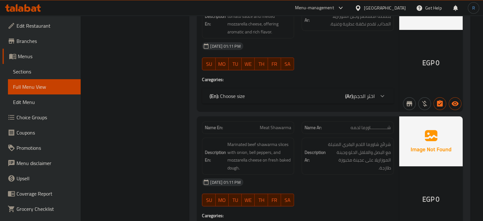
click at [231, 174] on div "[DATE] 01:11 PM" at bounding box center [298, 181] width 200 height 15
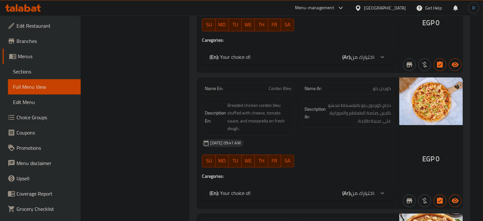
click at [299, 140] on div "[DATE] 09:41 AM" at bounding box center [298, 142] width 200 height 15
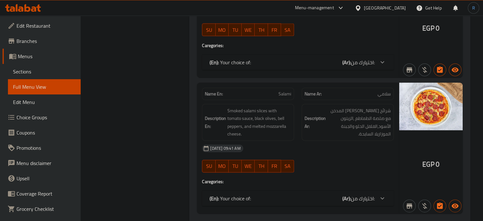
click at [288, 141] on div "[DATE] 09:41 AM" at bounding box center [298, 148] width 200 height 15
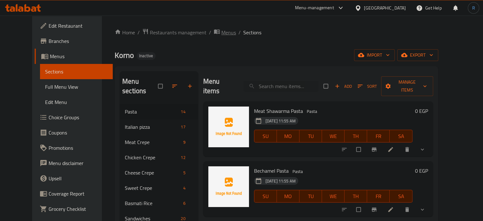
click at [221, 33] on span "Menus" at bounding box center [228, 33] width 15 height 8
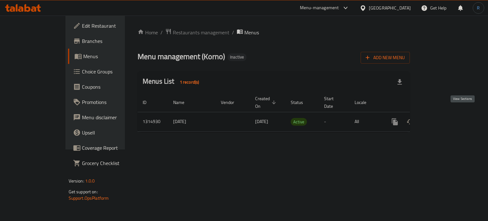
click at [445, 118] on icon "enhanced table" at bounding box center [441, 122] width 8 height 8
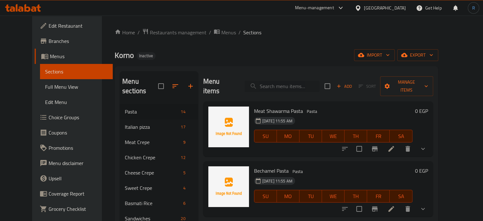
click at [282, 82] on input "search" at bounding box center [282, 86] width 75 height 11
paste input "Mixed Meat Pasta"
type input "Mixed Meat Pasta"
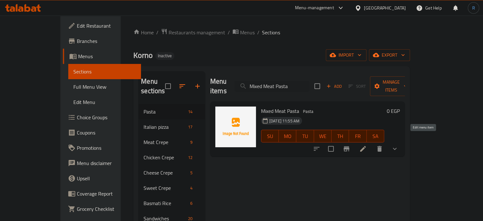
click at [366, 146] on icon at bounding box center [363, 149] width 6 height 6
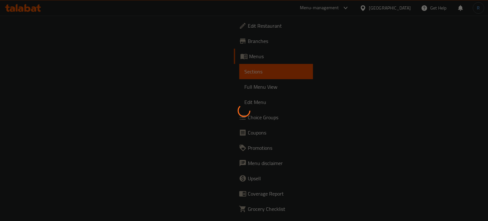
click at [343, 98] on div at bounding box center [244, 110] width 488 height 221
click at [267, 177] on div at bounding box center [244, 110] width 488 height 221
click at [276, 118] on div at bounding box center [244, 110] width 488 height 221
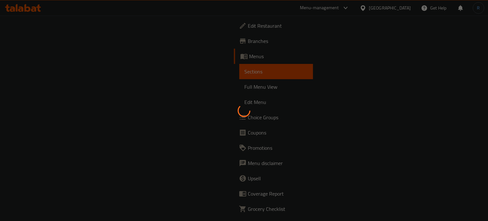
click at [276, 118] on div at bounding box center [244, 110] width 488 height 221
drag, startPoint x: 275, startPoint y: 118, endPoint x: 274, endPoint y: 114, distance: 3.6
click at [274, 114] on div at bounding box center [244, 110] width 488 height 221
click at [325, 124] on div at bounding box center [244, 110] width 488 height 221
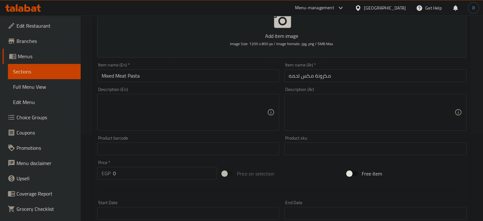
scroll to position [95, 0]
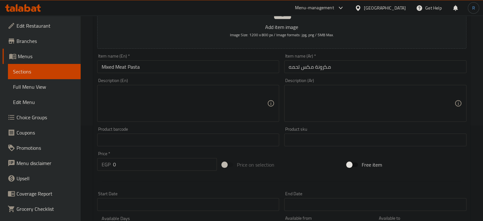
click at [234, 96] on textarea at bounding box center [185, 103] width 166 height 30
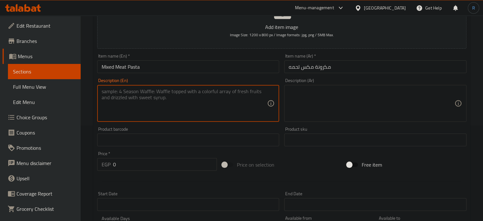
paste textarea "Pasta with beef, sausage, salami, and pastrami mixed together in béchamel sauce…"
type textarea "Pasta with beef, sausage, salami, and pastrami mixed together in béchamel sauce…"
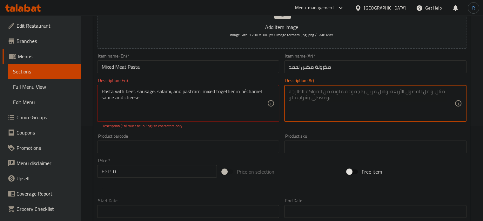
click at [333, 105] on textarea at bounding box center [372, 103] width 166 height 30
paste textarea "معكرونة مع لحم البقر والسجق والسلامي والبسطرمة مختلطة مع صلصة البشاميل والجبن."
type textarea "معكرونة مع لحم البقر والسجق والسلامي والبسطرمة مختلطة مع صلصة البشاميل والجبن."
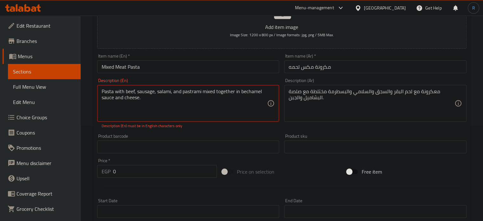
type textarea "Pasta with beef, sausage, salami, and pastrami mixed together in bechamel sauce…"
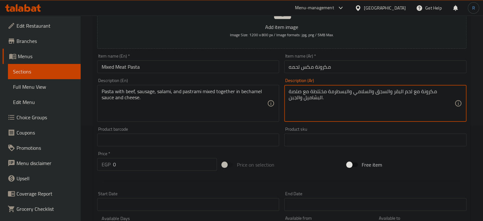
click at [394, 92] on textarea "مكرونة مع لحم البقر والسجق والسلامي والبسطرمة مختلطة مع صلصة البشاميل والجبن." at bounding box center [372, 103] width 166 height 30
click at [319, 92] on textarea "مكرونة مع لحم البقري والسجق والسلامي والبسطرمة مختلطة مع صلصة البشاميل والجبن." at bounding box center [372, 103] width 166 height 30
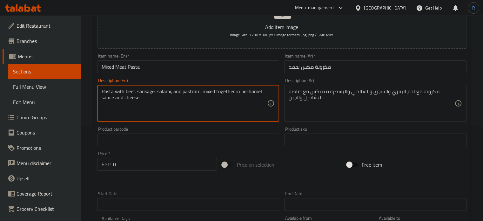
drag, startPoint x: 203, startPoint y: 93, endPoint x: 234, endPoint y: 93, distance: 30.5
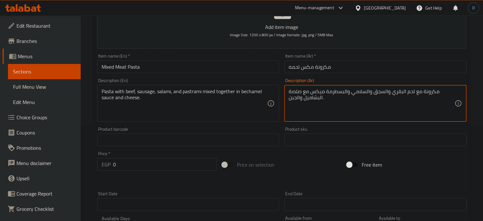
click at [304, 91] on textarea "مكرونة مع لحم البقري والسجق والسلامي والبسطرمة ميكس مع صلصة البشاميل والجبن." at bounding box center [372, 103] width 166 height 30
type textarea "مكرونة مع لحم البقري والسجق والسلامي والبسطرمة ميكس معا في صلصة البشاميل والجبن."
click at [248, 69] on input "Mixed Meat Pasta" at bounding box center [188, 66] width 182 height 13
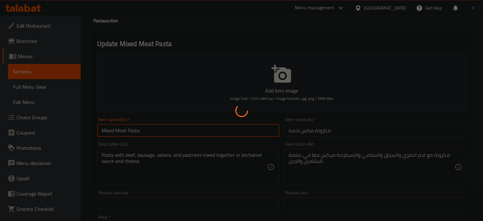
scroll to position [0, 0]
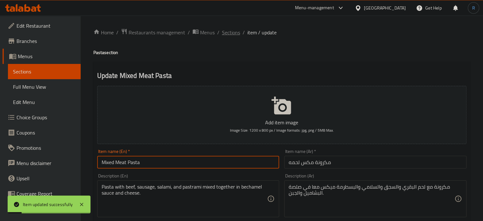
click at [238, 34] on span "Sections" at bounding box center [231, 33] width 18 height 8
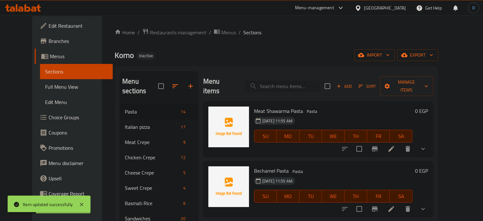
click at [275, 86] on input "search" at bounding box center [282, 86] width 75 height 11
paste input "mushroom Pasta"
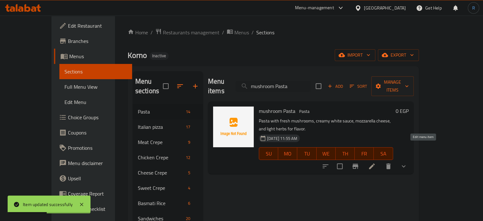
type input "mushroom Pasta"
click at [376, 162] on icon at bounding box center [372, 166] width 8 height 8
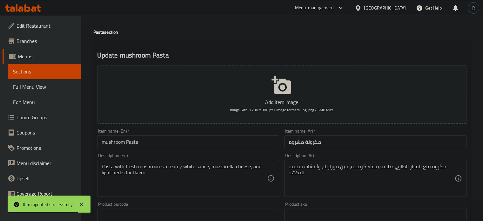
scroll to position [32, 0]
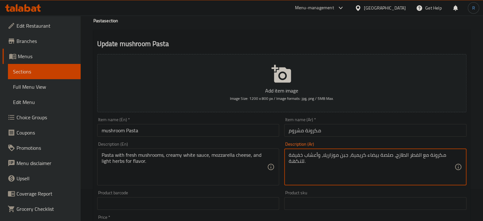
click at [350, 158] on textarea "مكرونة مع الفطر الطازج، صلصة بيضاء كريمية، جبن موزاريلا، وأعشاب خفيفة للنكهة." at bounding box center [372, 167] width 166 height 30
type textarea "مكرونة مع الفطر الطازج، صلصة بيضاء كريمي، جبن موزاريلا، وأعشاب خفيفة للنكهة."
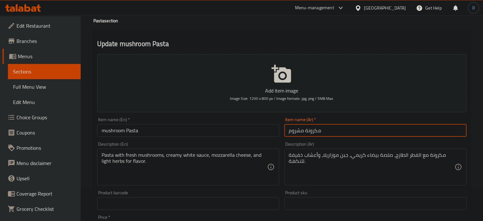
click at [349, 136] on input "مكرونة مشروم" at bounding box center [375, 130] width 182 height 13
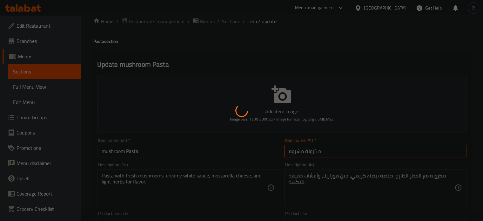
scroll to position [0, 0]
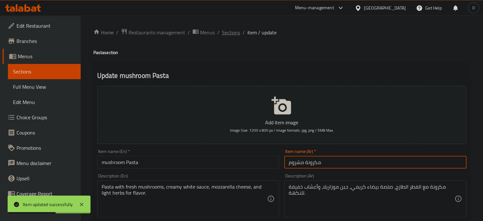
click at [231, 33] on span "Sections" at bounding box center [231, 33] width 18 height 8
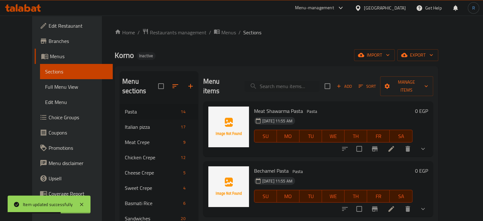
click at [306, 87] on div "Menu items Add Sort Manage items" at bounding box center [318, 86] width 230 height 30
click at [304, 82] on input "search" at bounding box center [282, 86] width 75 height 11
paste input "Seafood"
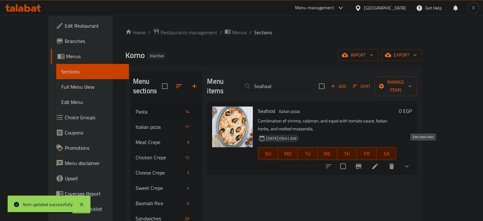
type input "Seafood"
click at [379, 162] on icon at bounding box center [375, 166] width 8 height 8
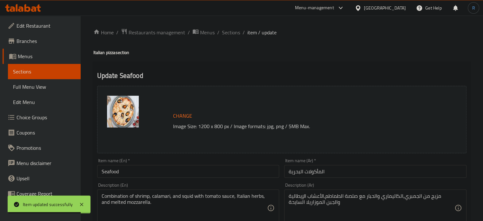
click at [347, 170] on input "المأكولات البحرية" at bounding box center [375, 171] width 182 height 13
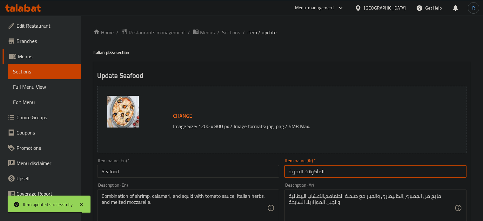
click at [347, 170] on input "المأكولات البحرية" at bounding box center [375, 171] width 182 height 13
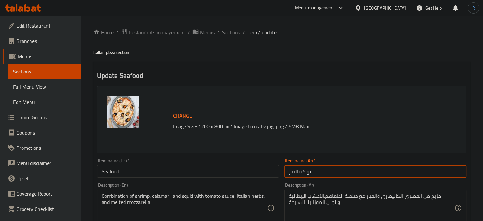
type input "فواكه البحر"
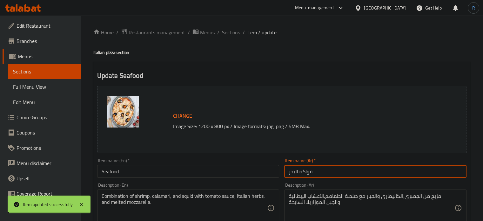
click at [226, 31] on span "Sections" at bounding box center [231, 33] width 18 height 8
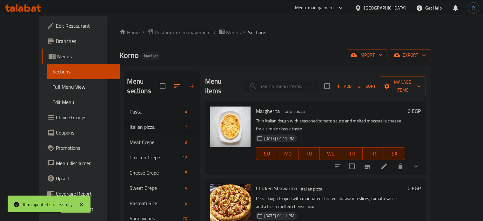
click at [291, 81] on input "search" at bounding box center [281, 86] width 75 height 11
paste input "Mix Meat"
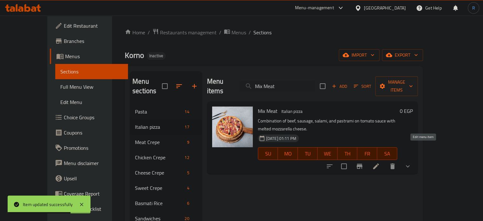
type input "Mix Meat"
click at [380, 162] on icon at bounding box center [376, 166] width 8 height 8
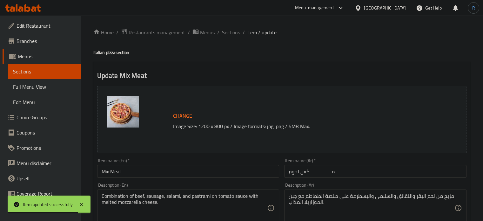
scroll to position [32, 0]
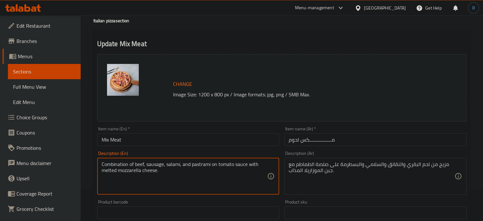
click at [153, 165] on textarea "Combination of beef, sausage, salami, and pastrami on tomato sauce with melted …" at bounding box center [185, 176] width 166 height 30
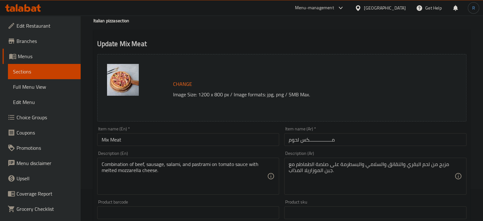
drag, startPoint x: 285, startPoint y: 31, endPoint x: 151, endPoint y: 27, distance: 134.2
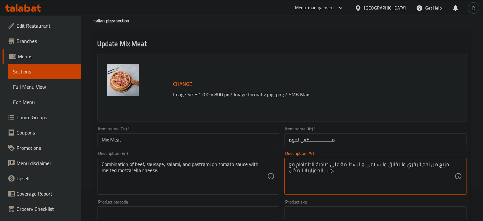
click at [394, 165] on textarea "مزيج من لحم البقري والنقانق والسلامي والبسطرمة على صلصة الطماطم مع جبن الموزاري…" at bounding box center [372, 176] width 166 height 30
type textarea "مزيج من لحم البقري والسجق والسلامي والبسطرمة على صلصة الطماطم مع جبن الموزاريلا…"
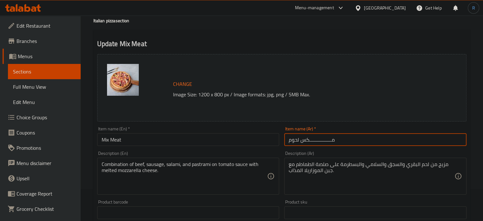
click at [353, 142] on input "مـــــــــــــــــكس لحوم" at bounding box center [375, 139] width 182 height 13
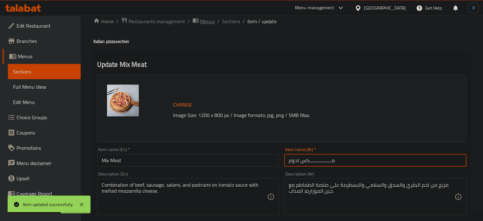
scroll to position [0, 0]
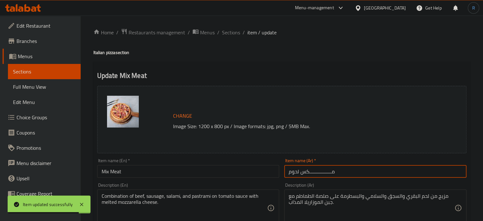
click at [310, 173] on input "مـــــــــــــــــكس لحوم" at bounding box center [375, 171] width 182 height 13
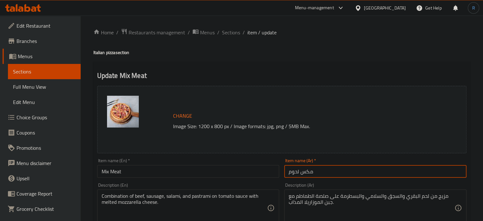
type input "مكس لحوم"
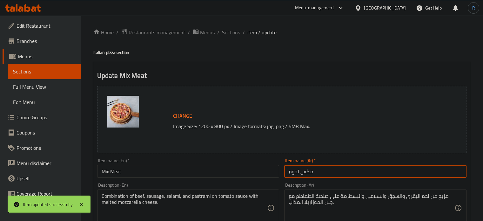
drag, startPoint x: 226, startPoint y: 32, endPoint x: 237, endPoint y: 2, distance: 32.3
click at [226, 32] on span "Sections" at bounding box center [231, 33] width 18 height 8
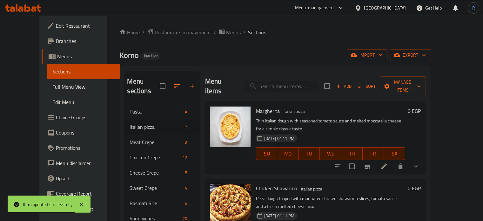
click at [299, 84] on input "search" at bounding box center [281, 86] width 75 height 11
paste input "Mixed Cheese"
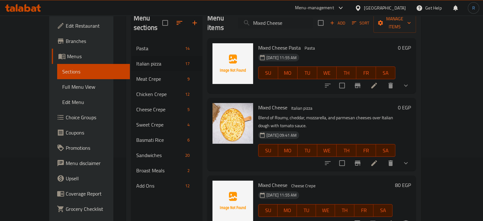
scroll to position [64, 0]
type input "Mixed Cheese"
click at [377, 160] on icon at bounding box center [374, 163] width 6 height 6
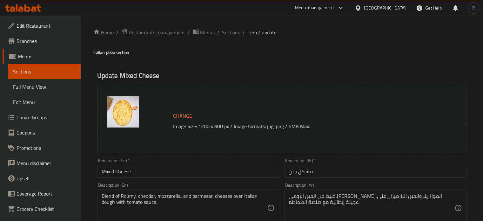
scroll to position [32, 0]
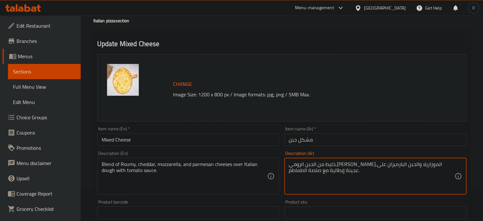
click at [364, 165] on textarea "خليط من الجبن الرومي,الشيدر,الموزاريلا والجبن البارميزان على عجينة إيطالية مع ص…" at bounding box center [372, 176] width 166 height 30
type textarea "خليط من الجبن الرومي,[PERSON_NAME],الموزاريلا والبارميزان على عجينة إيطالية مع …"
click at [346, 142] on input "مشكل جبن" at bounding box center [375, 139] width 182 height 13
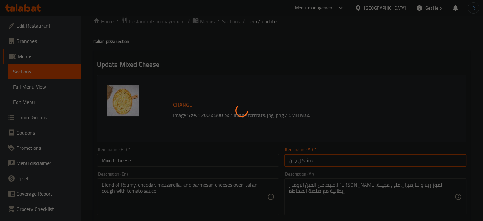
scroll to position [0, 0]
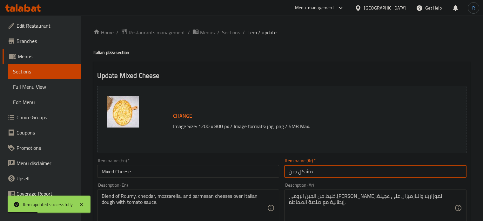
click at [230, 33] on span "Sections" at bounding box center [231, 33] width 18 height 8
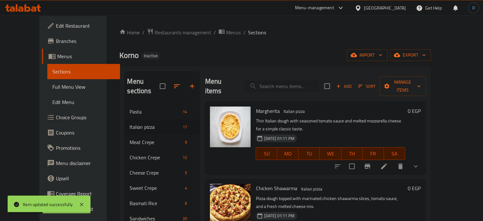
click at [291, 82] on input "search" at bounding box center [281, 86] width 75 height 11
paste input "Seafood"
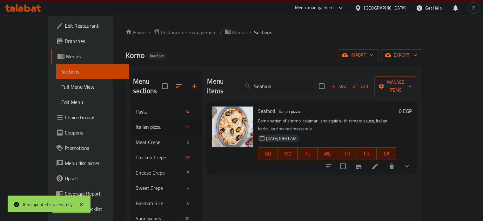
type input "Seafood"
click at [379, 162] on icon at bounding box center [375, 166] width 8 height 8
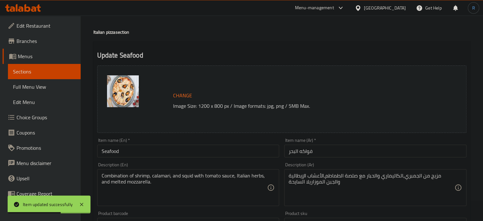
scroll to position [32, 0]
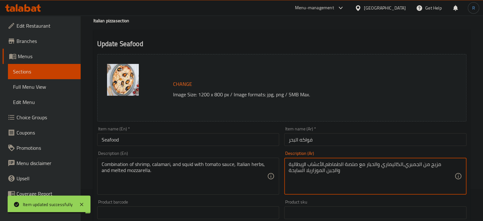
click at [325, 171] on textarea "مزيج من الجمبري,الكاليماري والحبار مع صلصة الطماطم,الأعشاب الإيطالية والجبن الم…" at bounding box center [372, 176] width 166 height 30
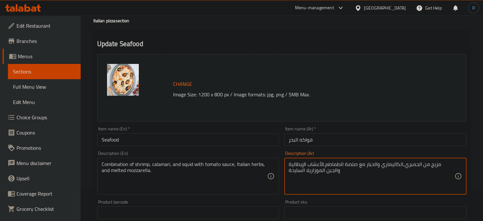
click at [324, 173] on textarea "مزيج من الجمبري,الكاليماري والحبار مع صلصة الطماطم,الأعشاب الإيطالية والجبن الم…" at bounding box center [372, 176] width 166 height 30
type textarea "مزيج من الجمبري,الكاليماري والحبار مع صلصة الطماطم,الأعشاب الإيطالية والموزاريل…"
click at [324, 138] on input "فواكه البحر" at bounding box center [375, 139] width 182 height 13
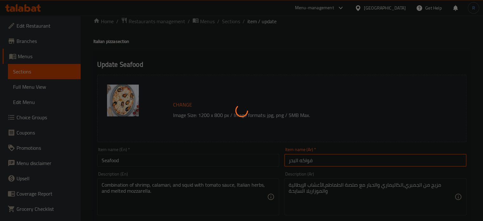
scroll to position [0, 0]
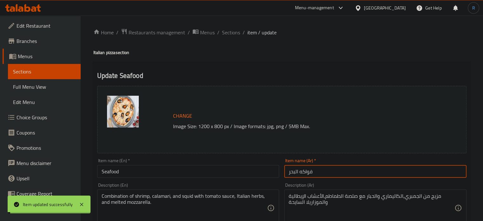
drag, startPoint x: 230, startPoint y: 33, endPoint x: 254, endPoint y: 2, distance: 39.4
click at [230, 33] on span "Sections" at bounding box center [231, 33] width 18 height 8
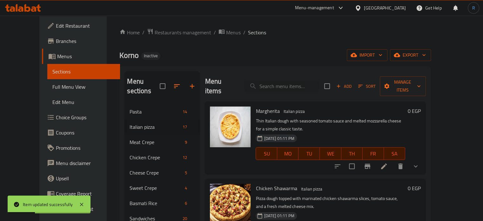
click at [282, 87] on div "Menu items Add Sort Manage items" at bounding box center [315, 86] width 221 height 30
click at [282, 81] on input "search" at bounding box center [281, 86] width 75 height 11
paste input "Super Supreme"
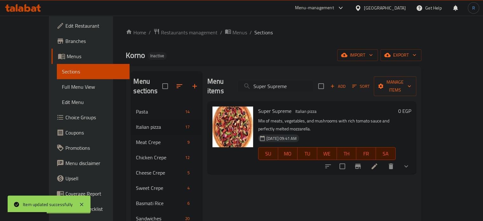
type input "Super Supreme"
click at [378, 162] on icon at bounding box center [375, 166] width 8 height 8
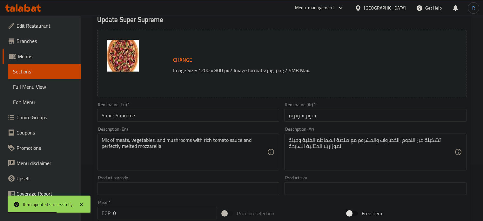
scroll to position [64, 0]
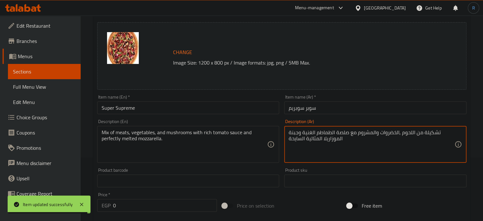
click at [315, 140] on textarea "تشكيلة من اللحوم ,الخضروات والمشروم مع صلصة الطماطم الغنية وجبنة الموزاريلا الم…" at bounding box center [372, 144] width 166 height 30
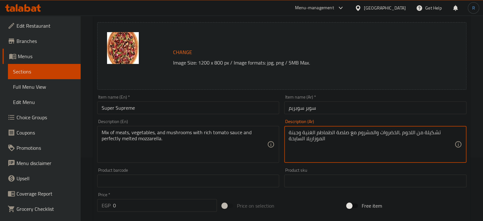
click at [288, 133] on div "تشكيلة من اللحوم ,الخضروات والمشروم مع صلصة الطماطم الغنية وجبنة الموزاريلا الس…" at bounding box center [375, 144] width 182 height 37
click at [289, 133] on textarea "تشكيلة من اللحوم ,الخضروات والمشروم مع صلصة الطماطم الغنية وجبنة الموزاريلا الس…" at bounding box center [372, 144] width 166 height 30
drag, startPoint x: 297, startPoint y: 135, endPoint x: 290, endPoint y: 134, distance: 7.7
click at [290, 134] on textarea "تشكيلة من اللحوم ,الخضروات والمشروم مع صلصة الطماطم الغنية وجبنة الموزاريلا الس…" at bounding box center [372, 144] width 166 height 30
click at [307, 132] on textarea "تشكيلة من اللحوم ,الخضروات والمشروم مع صلصة الطماطم الغنية الموزاريلا السايحة" at bounding box center [372, 144] width 166 height 30
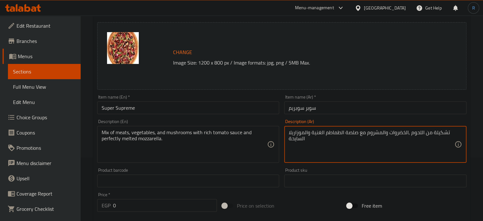
type textarea "تشكيلة من اللحوم ,الخضروات والمشروم مع صلصة الطماطم الغنية والموزاريلا السايحة"
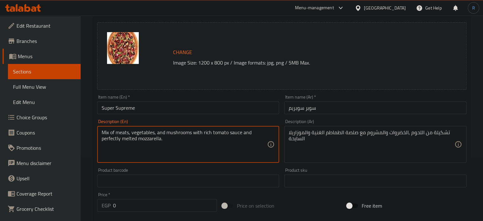
click at [116, 139] on textarea "Mix of meats, vegetables, and mushrooms with rich tomato sauce and perfectly me…" at bounding box center [185, 144] width 166 height 30
type textarea "Mix of meats, vegetables, and mushrooms with rich tomato sauce and melted mozza…"
click at [182, 109] on input "Super Supreme" at bounding box center [188, 107] width 182 height 13
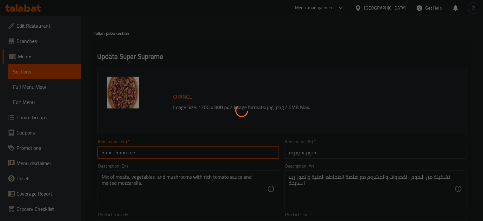
scroll to position [0, 0]
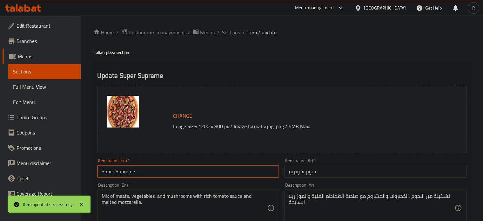
drag, startPoint x: 235, startPoint y: 32, endPoint x: 250, endPoint y: 0, distance: 35.5
click at [235, 32] on span "Sections" at bounding box center [231, 33] width 18 height 8
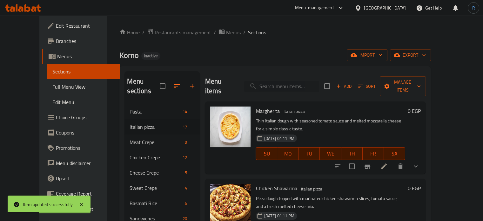
click at [295, 81] on input "search" at bounding box center [281, 86] width 75 height 11
paste input "Pastrami"
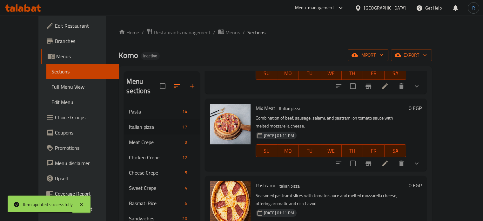
scroll to position [89, 0]
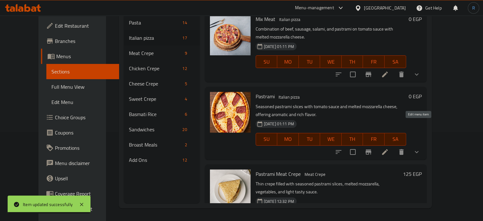
type input "Pastrami"
click at [389, 148] on icon at bounding box center [385, 152] width 8 height 8
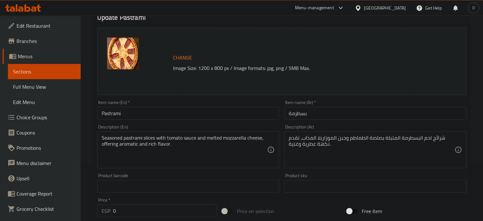
scroll to position [64, 0]
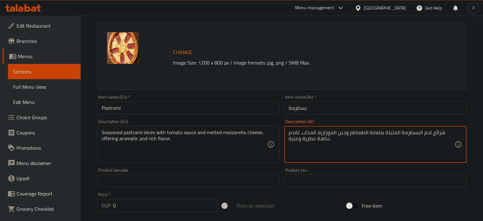
click at [426, 133] on textarea "شرائح لحم البسطرمة المتبلة بصلصة الطماطم وجبن الموزاريلا المذاب، تقدم نكهة عطري…" at bounding box center [372, 144] width 166 height 30
type textarea "شرائح البسطرمة المتبلة بصلصة الطماطم وجبن الموزاريلا المذاب، تقدم نكهة عطرية وغ…"
click at [218, 113] on input "Pastrami" at bounding box center [188, 107] width 182 height 13
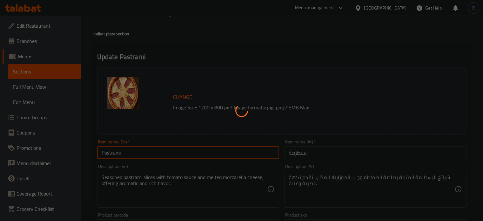
scroll to position [0, 0]
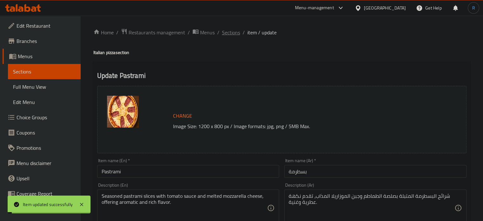
click at [227, 35] on span "Sections" at bounding box center [231, 33] width 18 height 8
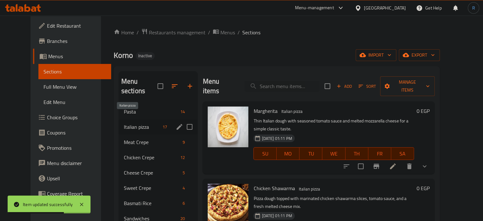
click at [130, 123] on span "Italian pizza" at bounding box center [142, 127] width 36 height 8
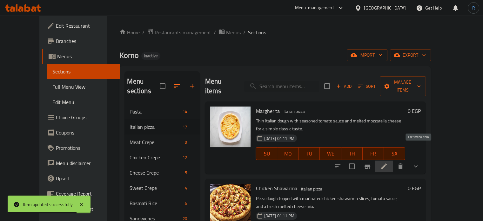
drag, startPoint x: 419, startPoint y: 148, endPoint x: 415, endPoint y: 148, distance: 4.1
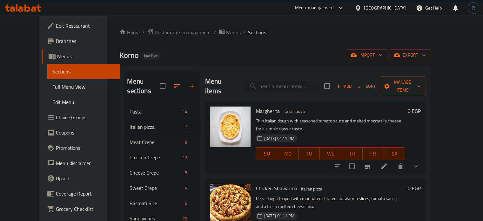
click at [287, 85] on input "search" at bounding box center [281, 86] width 75 height 11
paste input "Squid"
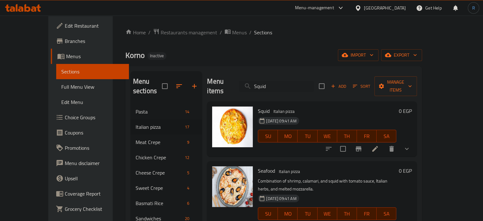
type input "Squid"
click at [384, 143] on li at bounding box center [375, 148] width 18 height 11
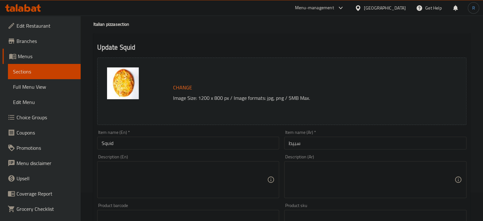
scroll to position [32, 0]
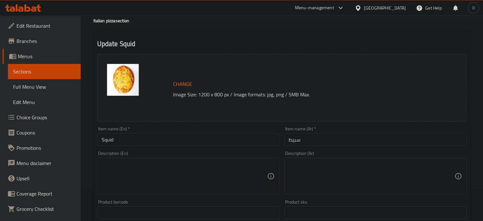
click at [362, 140] on input "سبيط" at bounding box center [375, 139] width 182 height 13
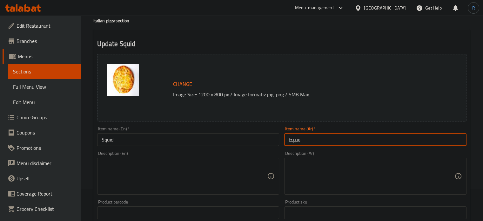
click at [362, 140] on input "سبيط" at bounding box center [375, 139] width 182 height 13
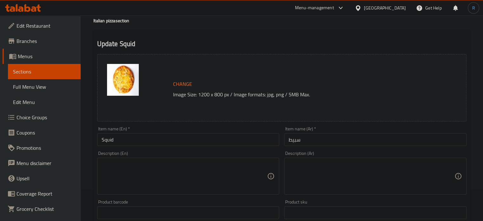
click at [303, 145] on input "سبيط" at bounding box center [375, 139] width 182 height 13
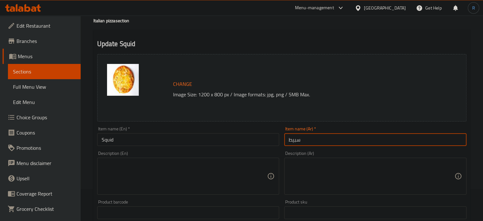
click at [295, 143] on input "سبيط" at bounding box center [375, 139] width 182 height 13
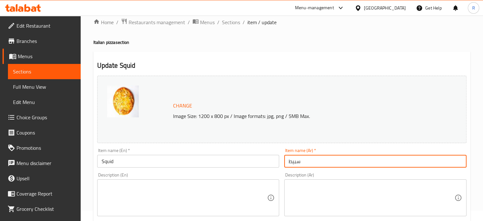
scroll to position [0, 0]
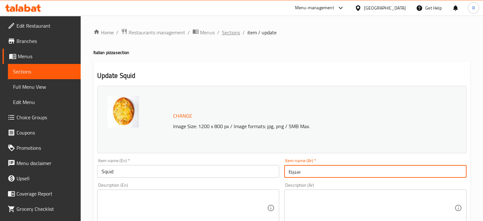
click at [236, 34] on span "Sections" at bounding box center [231, 33] width 18 height 8
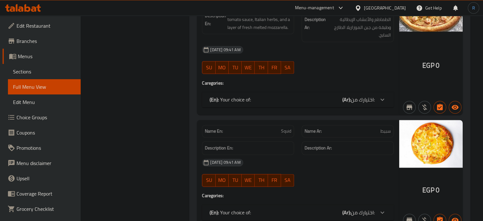
scroll to position [3337, 0]
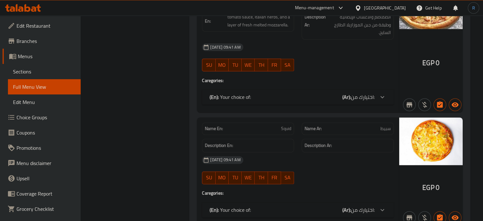
click at [282, 125] on span "Squid" at bounding box center [286, 128] width 10 height 7
copy span "Squid"
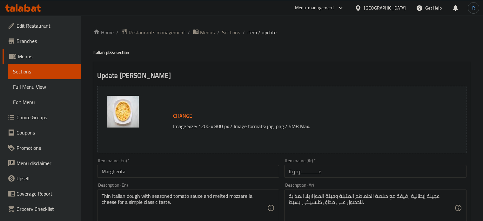
click at [301, 172] on input "مـــــــــــــارجريتا" at bounding box center [375, 171] width 182 height 13
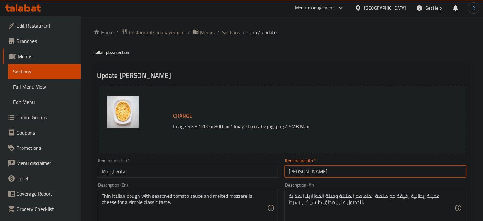
type input "[PERSON_NAME]"
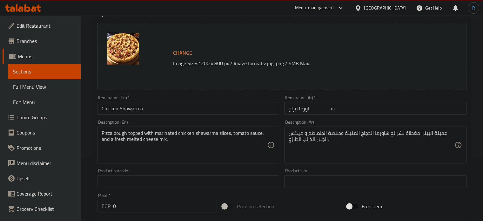
scroll to position [64, 0]
click at [309, 110] on input "شـــــــــــــــــاورما فراخ" at bounding box center [375, 107] width 182 height 13
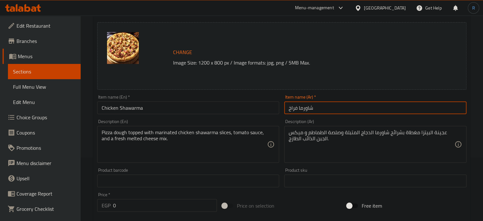
type input "شاورما فراخ"
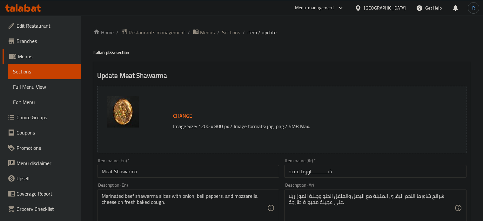
click at [311, 173] on input "شـــــــــــــاورما لحمه" at bounding box center [375, 171] width 182 height 13
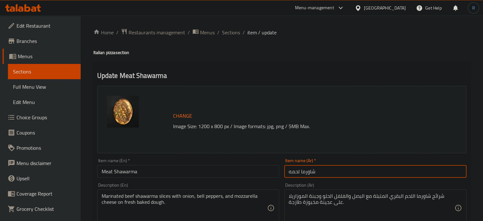
type input "شاورما لحمه"
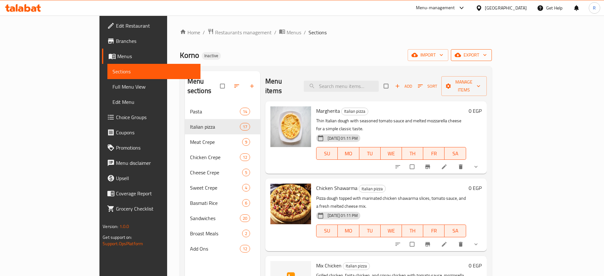
click at [487, 54] on span "export" at bounding box center [471, 55] width 31 height 8
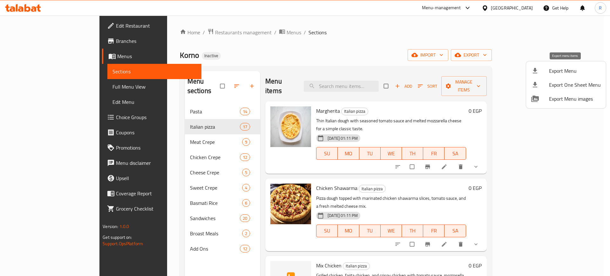
click at [547, 73] on div at bounding box center [540, 71] width 18 height 8
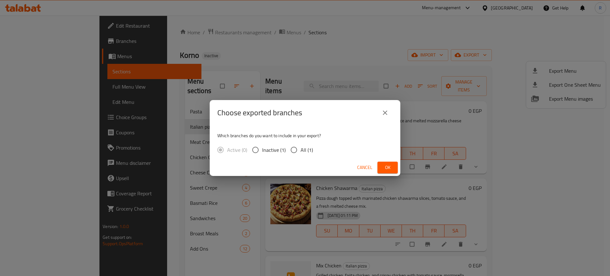
click at [292, 149] on input "All (1)" at bounding box center [293, 149] width 13 height 13
radio input "true"
click at [391, 162] on button "Ok" at bounding box center [388, 168] width 20 height 12
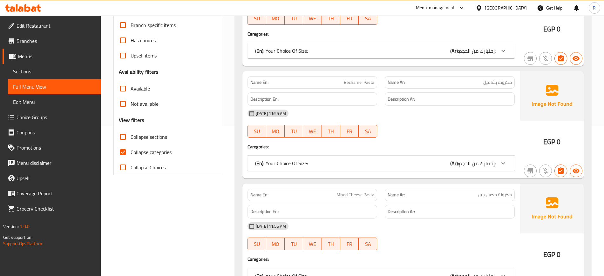
scroll to position [159, 0]
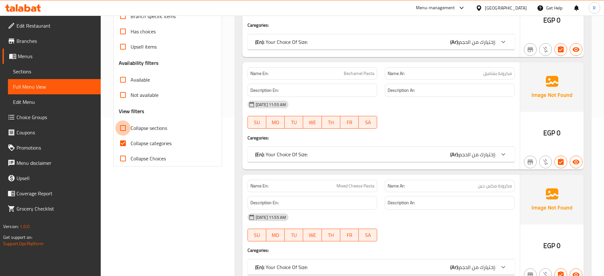
drag, startPoint x: 120, startPoint y: 126, endPoint x: 121, endPoint y: 145, distance: 18.1
click at [120, 126] on input "Collapse sections" at bounding box center [122, 127] width 15 height 15
checkbox input "true"
click at [121, 145] on input "Collapse categories" at bounding box center [122, 143] width 15 height 15
checkbox input "false"
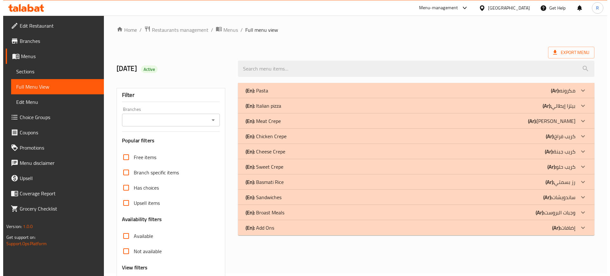
scroll to position [0, 0]
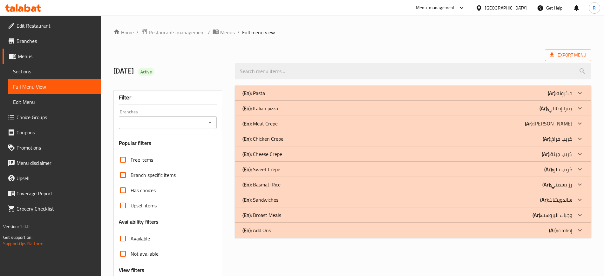
click at [261, 109] on p "(En): Italian pizza" at bounding box center [260, 109] width 36 height 8
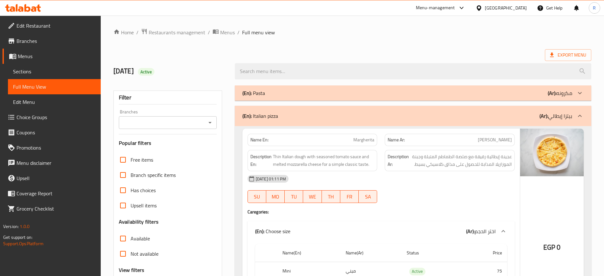
click at [263, 89] on p "(En): Pasta" at bounding box center [253, 93] width 23 height 8
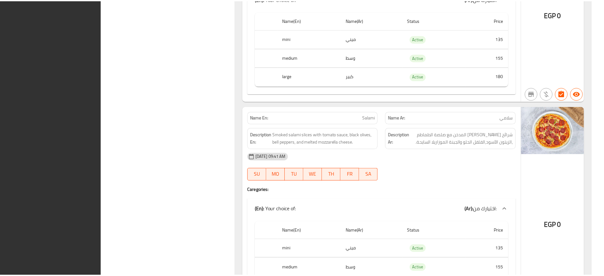
scroll to position [6132, 0]
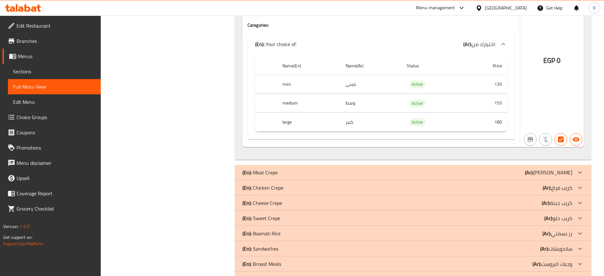
drag, startPoint x: 567, startPoint y: 82, endPoint x: 511, endPoint y: 84, distance: 55.9
click at [568, 82] on div "EGP 0" at bounding box center [552, 45] width 64 height 206
